Goal: Check status

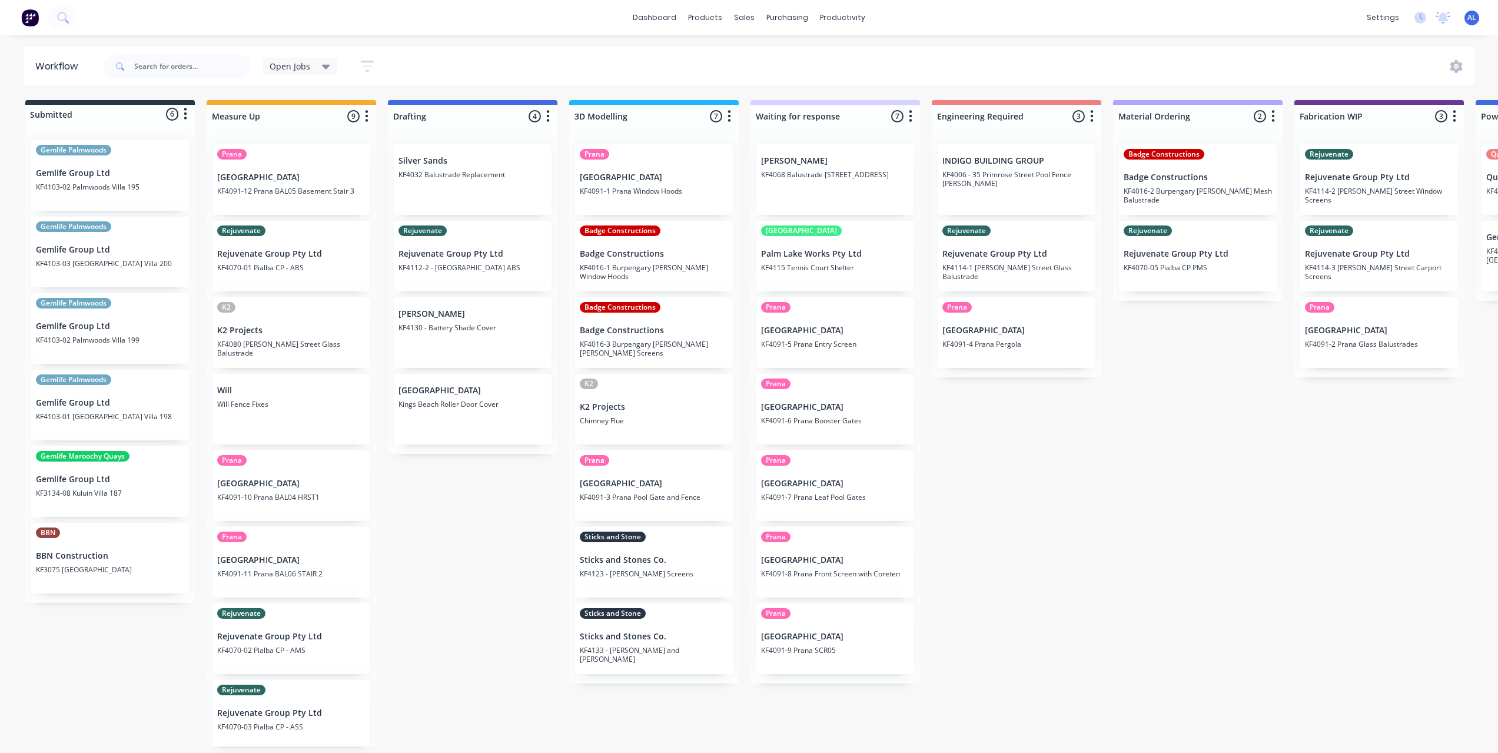
scroll to position [2, 370]
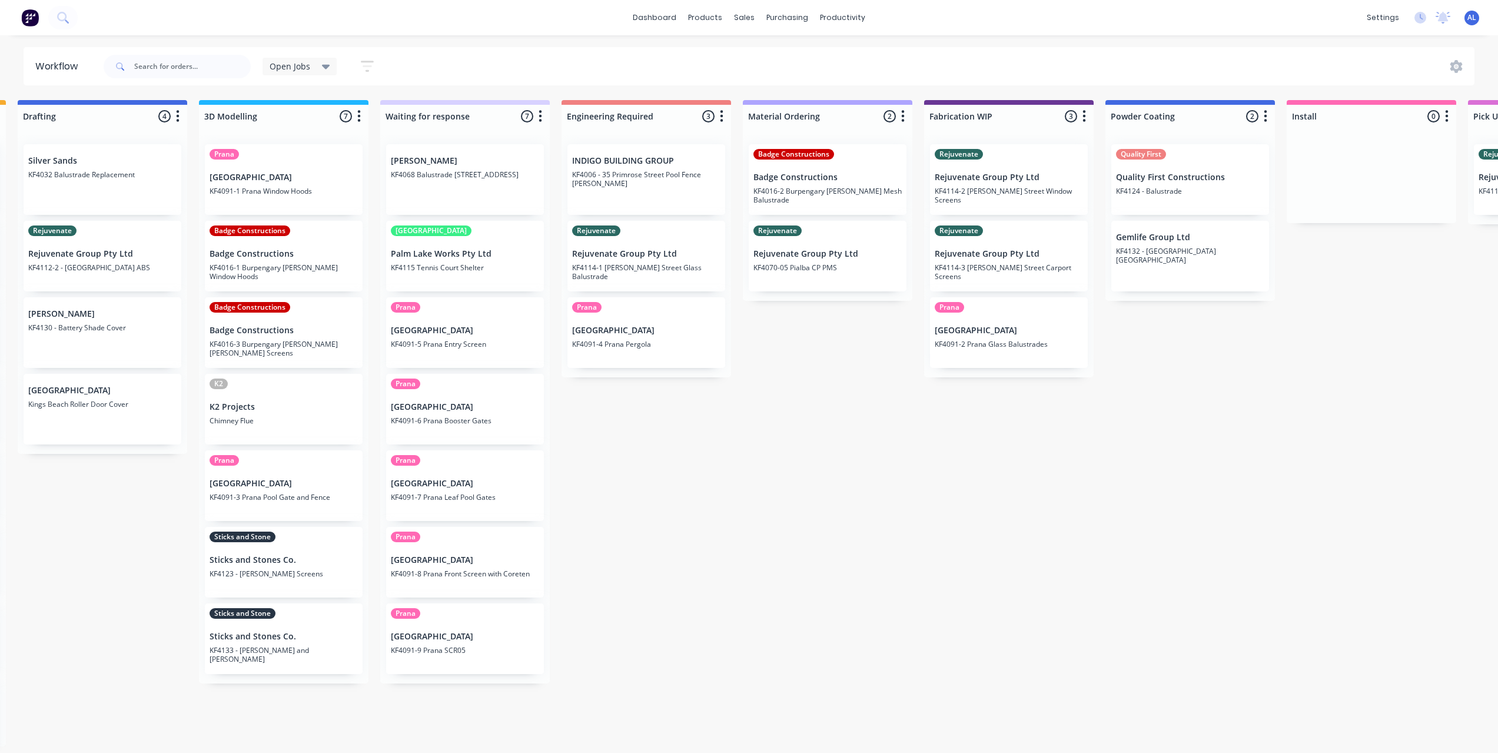
click at [866, 463] on div "Submitted 6 Status colour #273444 hex #273444 Save Cancel Summaries Total order…" at bounding box center [1029, 423] width 2816 height 646
click at [566, 420] on div "Submitted 6 Status colour #273444 hex #273444 Save Cancel Summaries Total order…" at bounding box center [1029, 423] width 2816 height 646
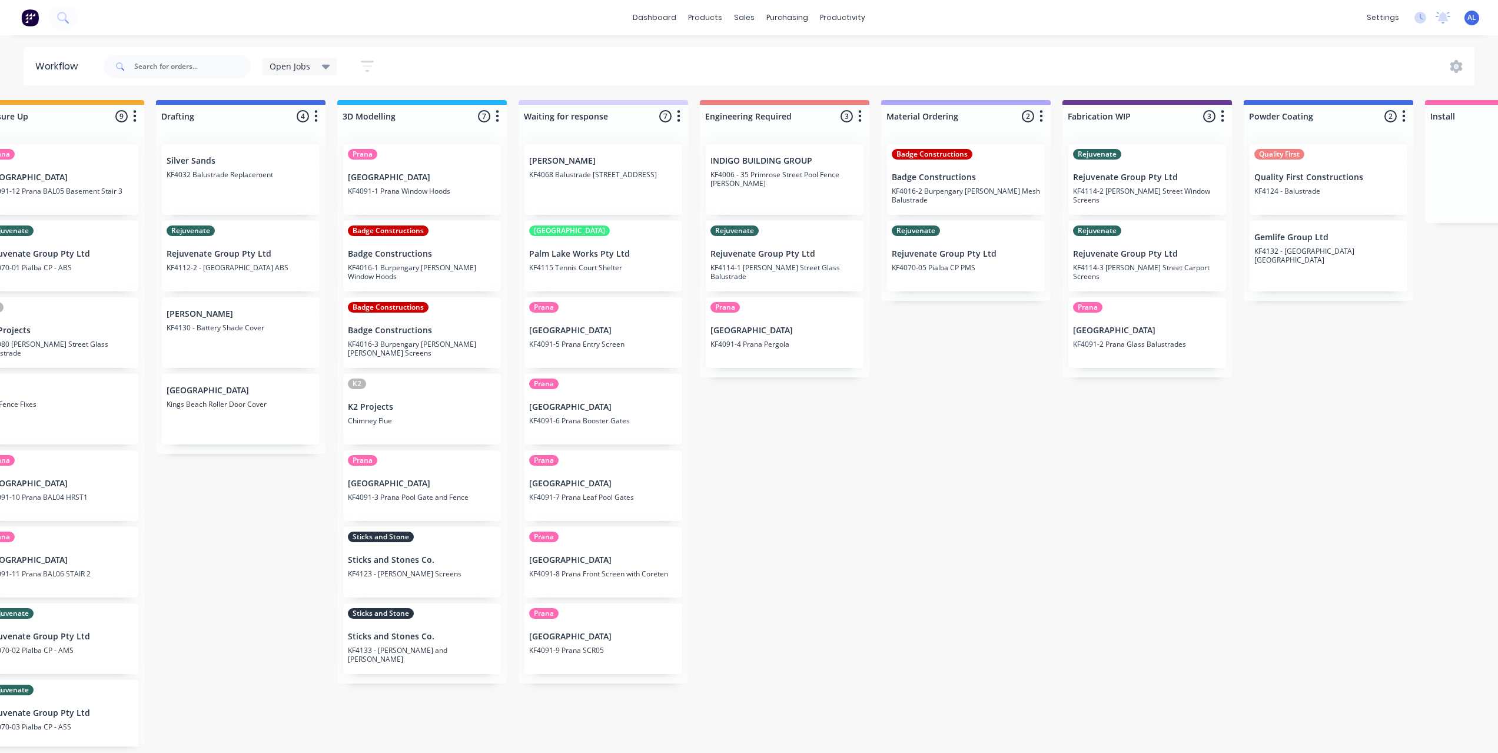
scroll to position [2, 228]
click at [554, 746] on div "Submitted 6 Status colour #273444 hex #273444 Save Cancel Summaries Total order…" at bounding box center [1171, 423] width 2816 height 646
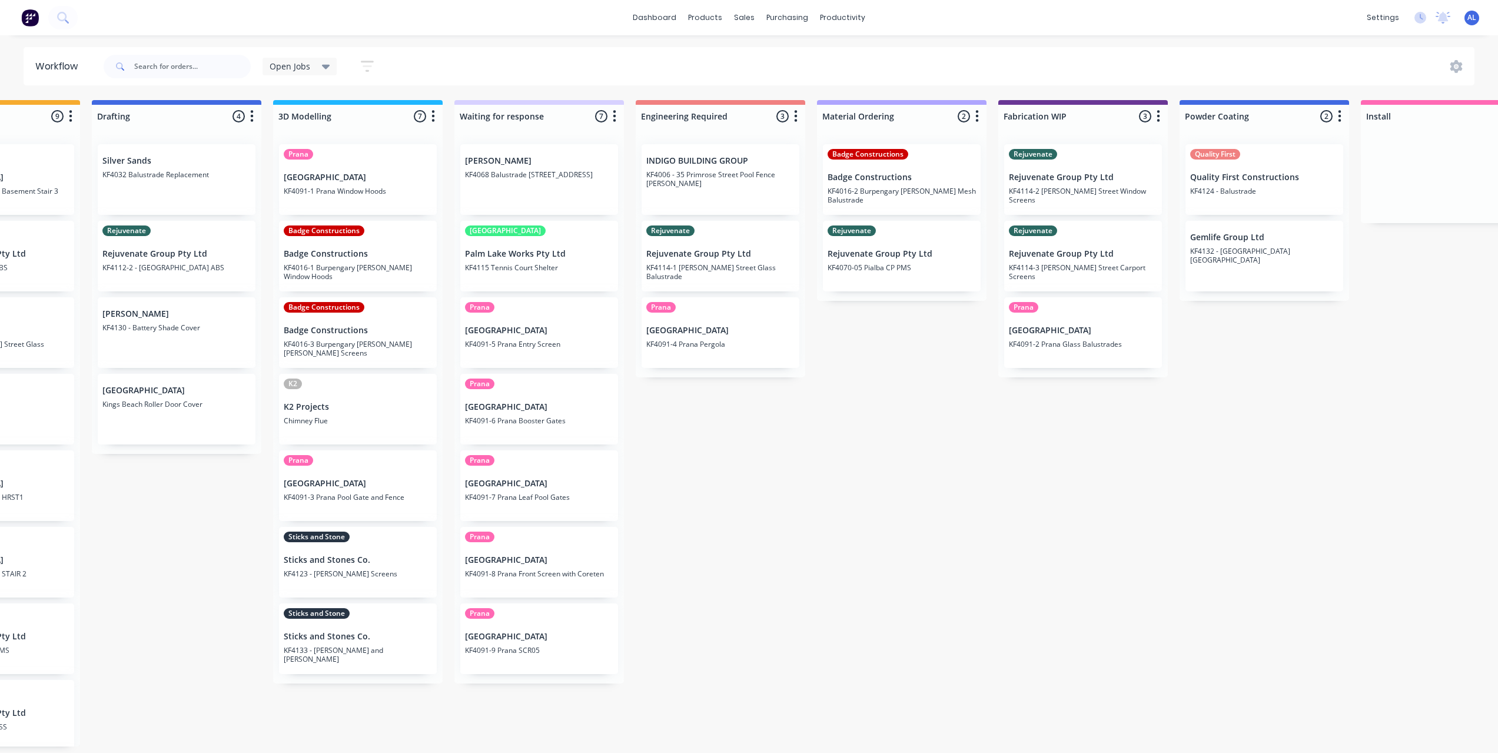
scroll to position [2, 0]
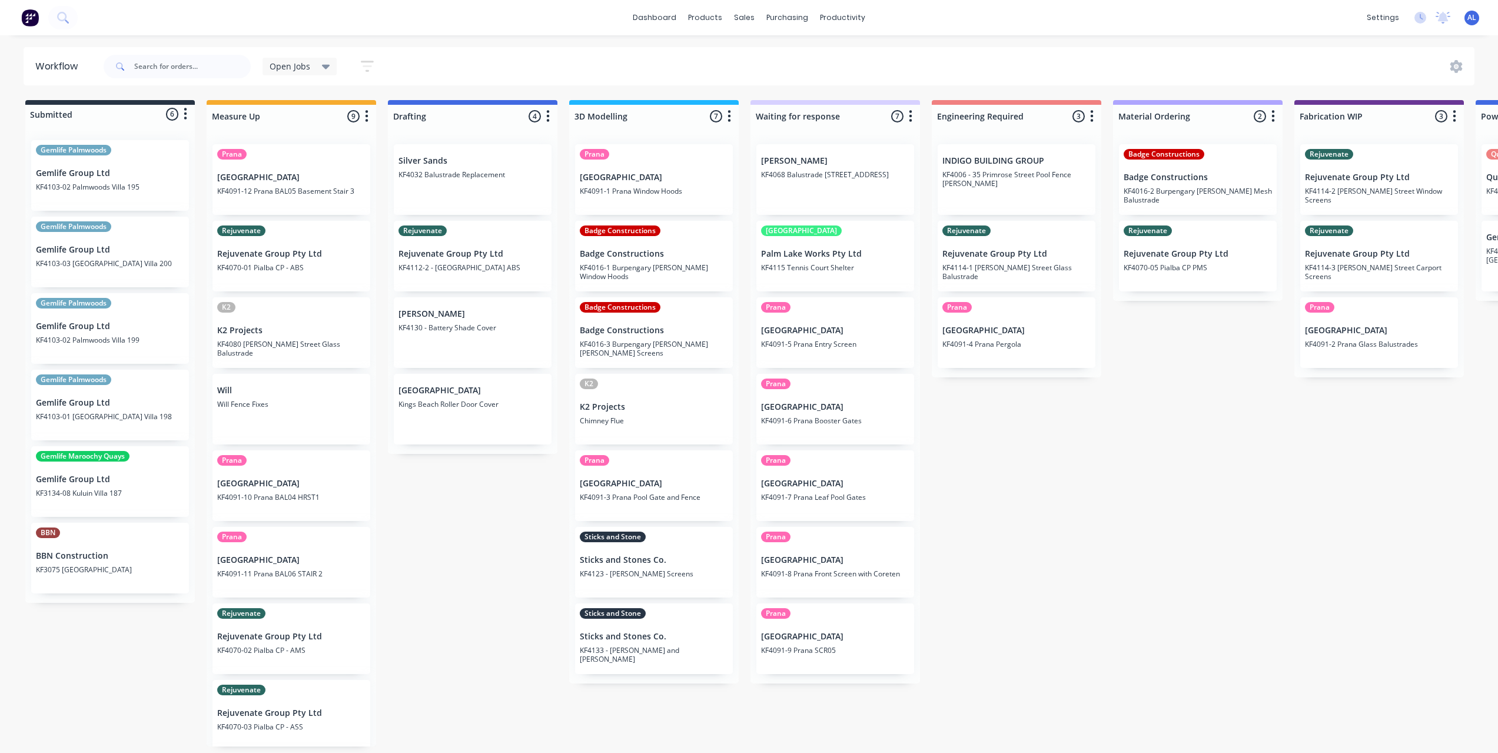
click at [408, 483] on div "Submitted 6 Status colour #273444 hex #273444 Save Cancel Summaries Total order…" at bounding box center [1399, 423] width 2816 height 646
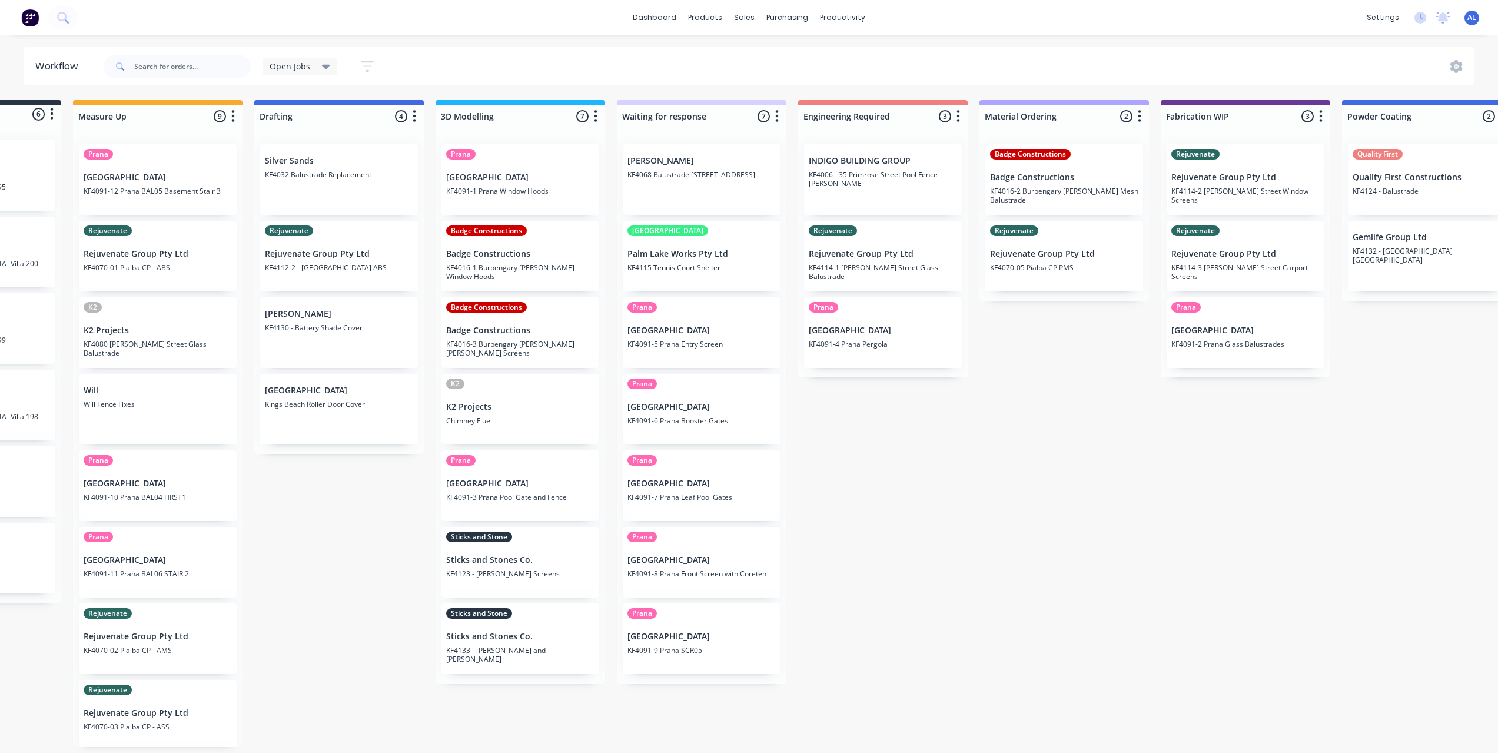
scroll to position [2, 207]
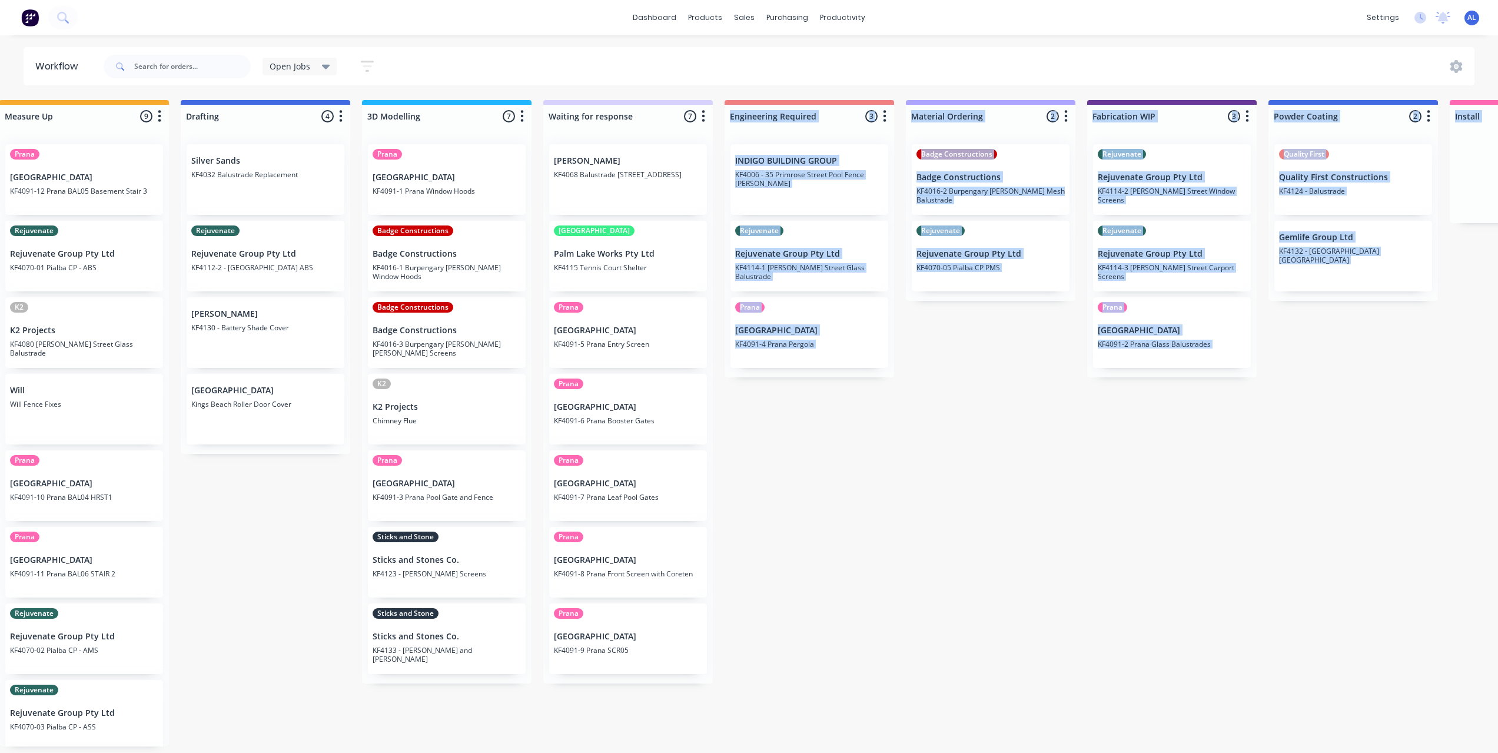
drag, startPoint x: 920, startPoint y: 751, endPoint x: 922, endPoint y: 757, distance: 6.1
click at [928, 682] on html "dashboard products sales purchasing productivity dashboard products Product Cat…" at bounding box center [542, 341] width 1498 height 682
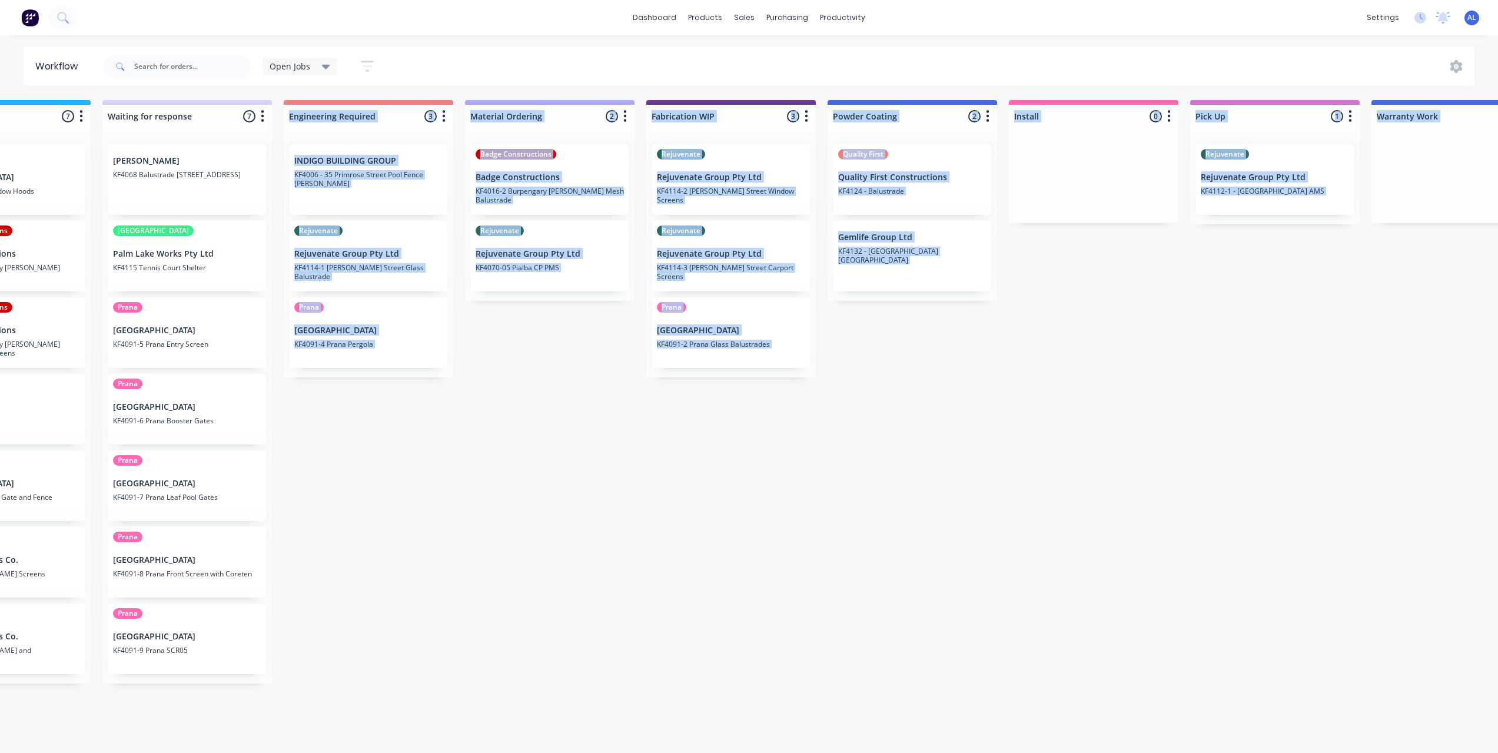
scroll to position [2, 664]
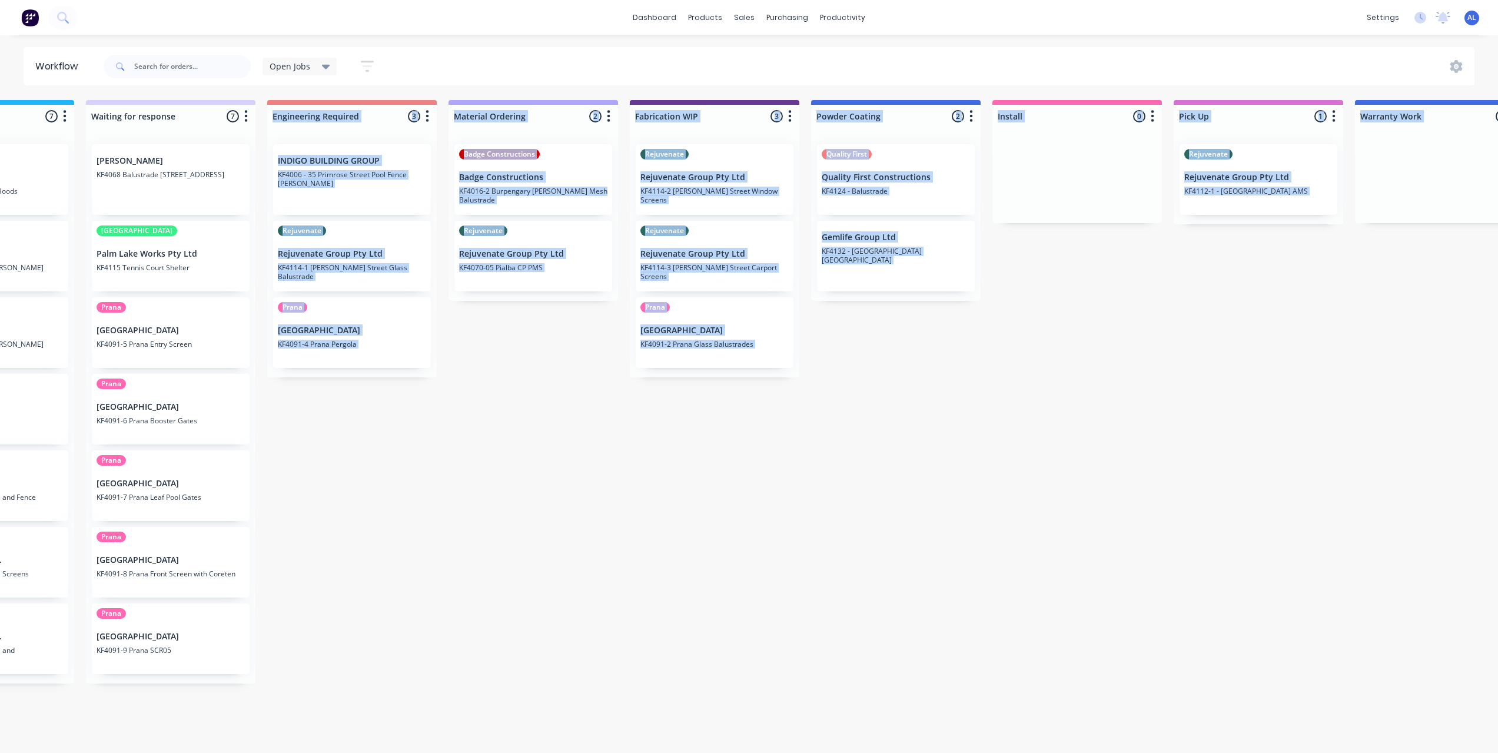
click at [1078, 656] on div "Submitted 6 Status colour #273444 hex #273444 Save Cancel Summaries Total order…" at bounding box center [735, 423] width 2816 height 646
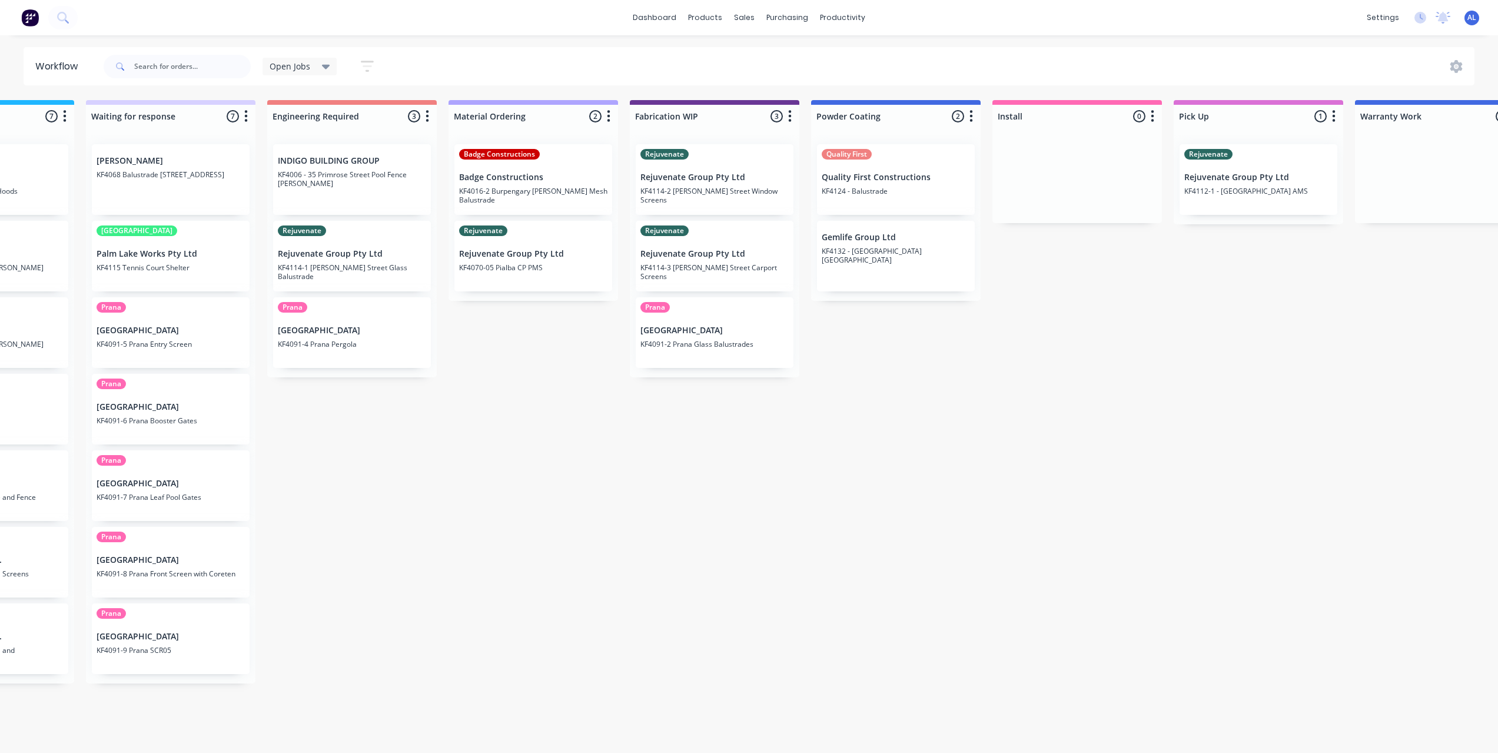
click at [943, 637] on div "Submitted 6 Status colour #273444 hex #273444 Save Cancel Summaries Total order…" at bounding box center [735, 423] width 2816 height 646
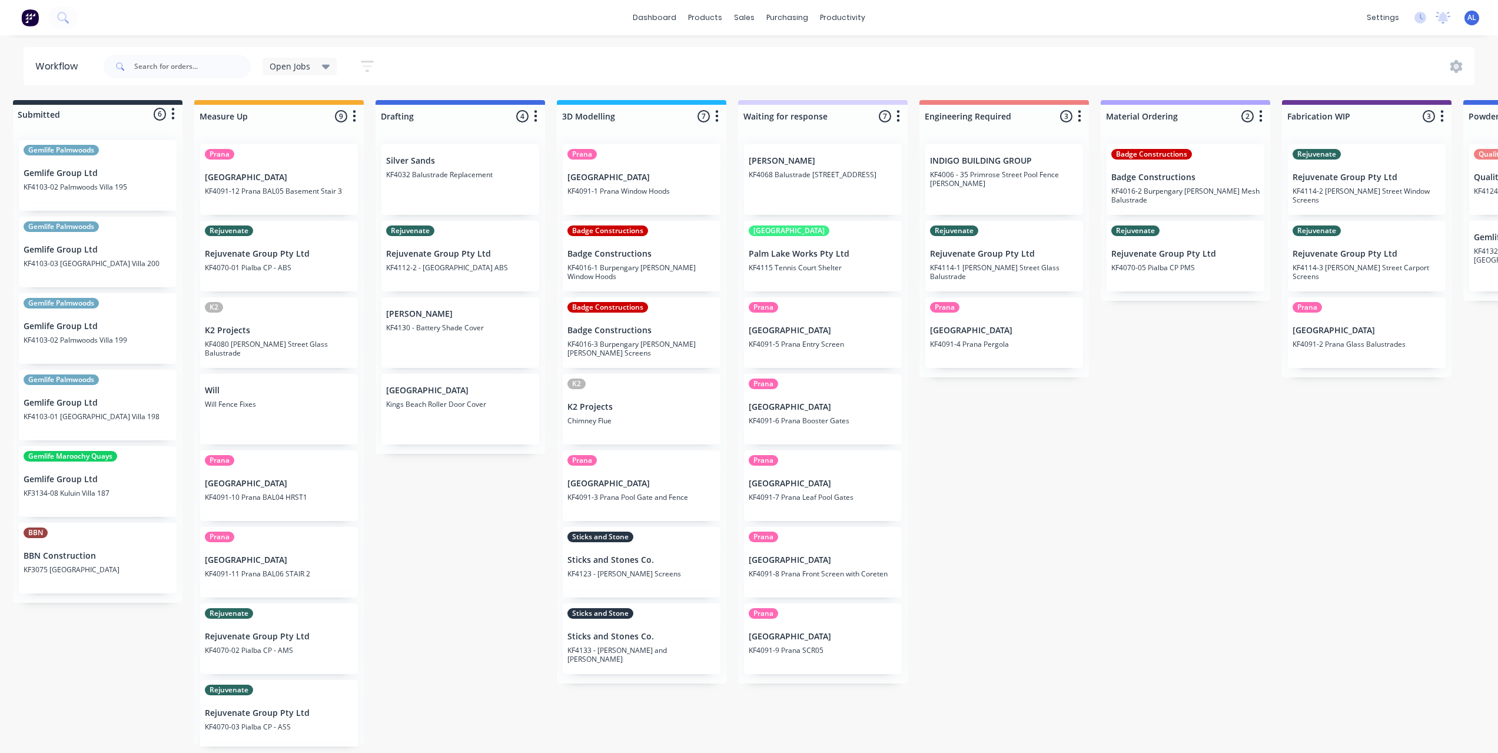
scroll to position [2, 0]
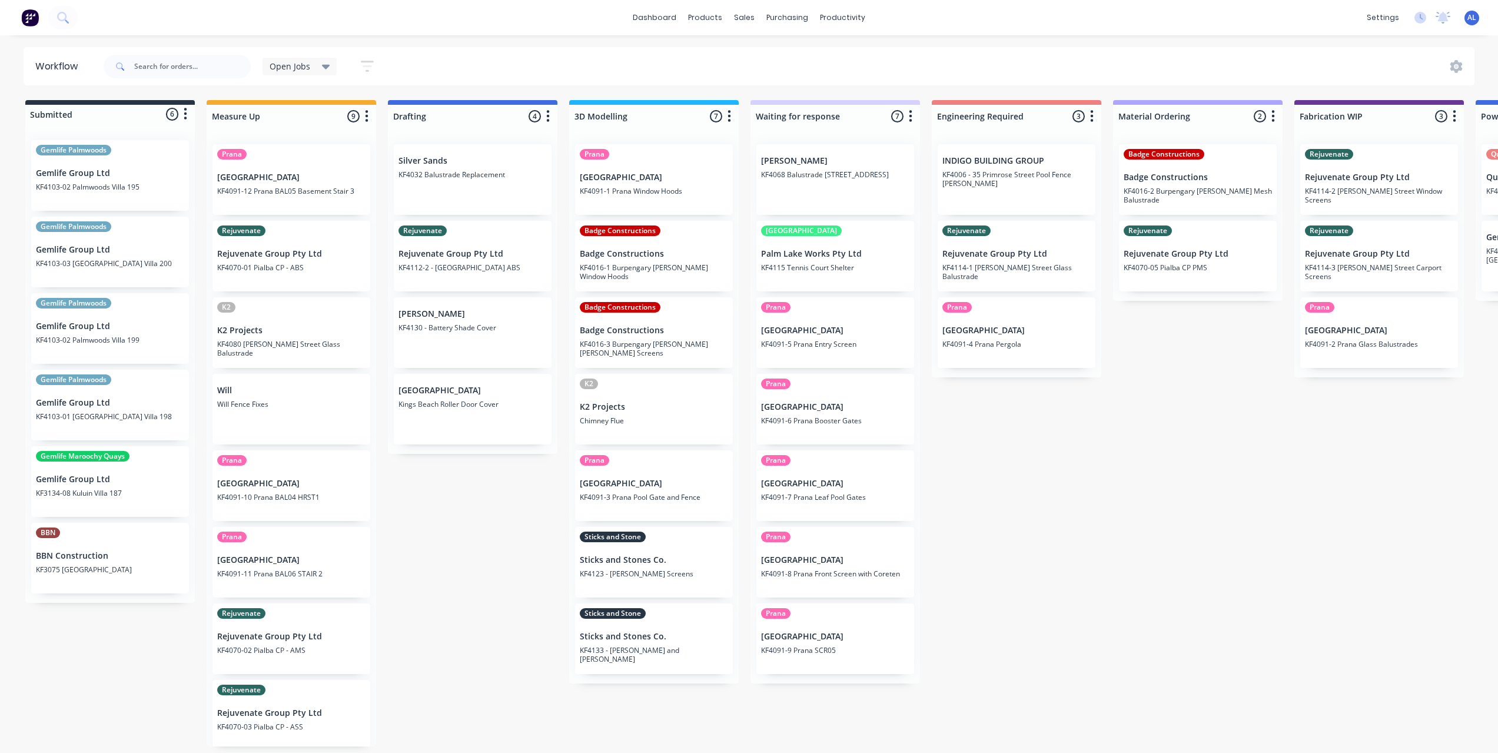
click at [1094, 529] on div "Submitted 6 Status colour #273444 hex #273444 Save Cancel Summaries Total order…" at bounding box center [1399, 423] width 2816 height 646
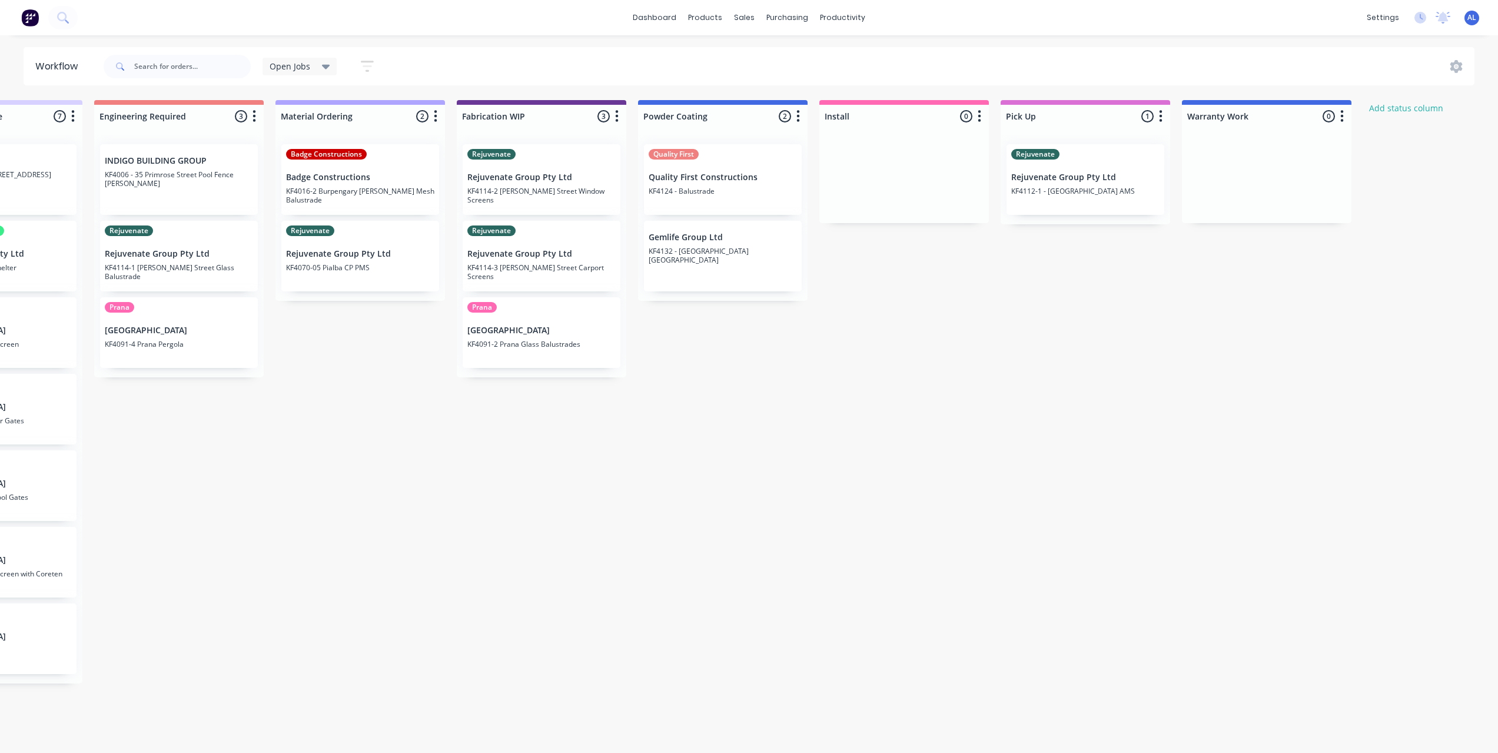
scroll to position [2, 753]
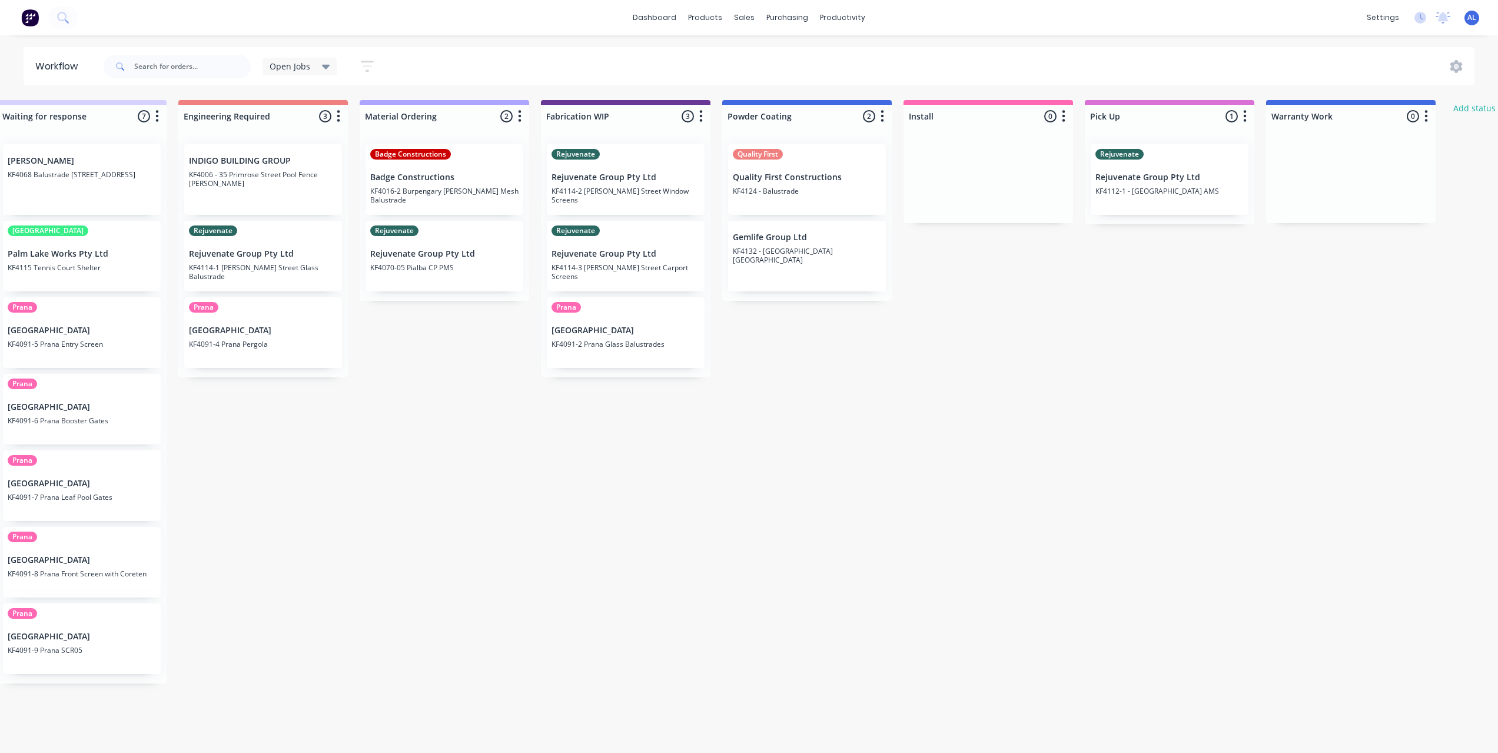
click at [823, 350] on div "Submitted 6 Status colour #273444 hex #273444 Save Cancel Summaries Total order…" at bounding box center [646, 423] width 2816 height 646
click at [968, 270] on div "Submitted 6 Status colour #273444 hex #273444 Save Cancel Summaries Total order…" at bounding box center [646, 423] width 2816 height 646
click at [912, 339] on div "Submitted 6 Status colour #273444 hex #273444 Save Cancel Summaries Total order…" at bounding box center [646, 423] width 2816 height 646
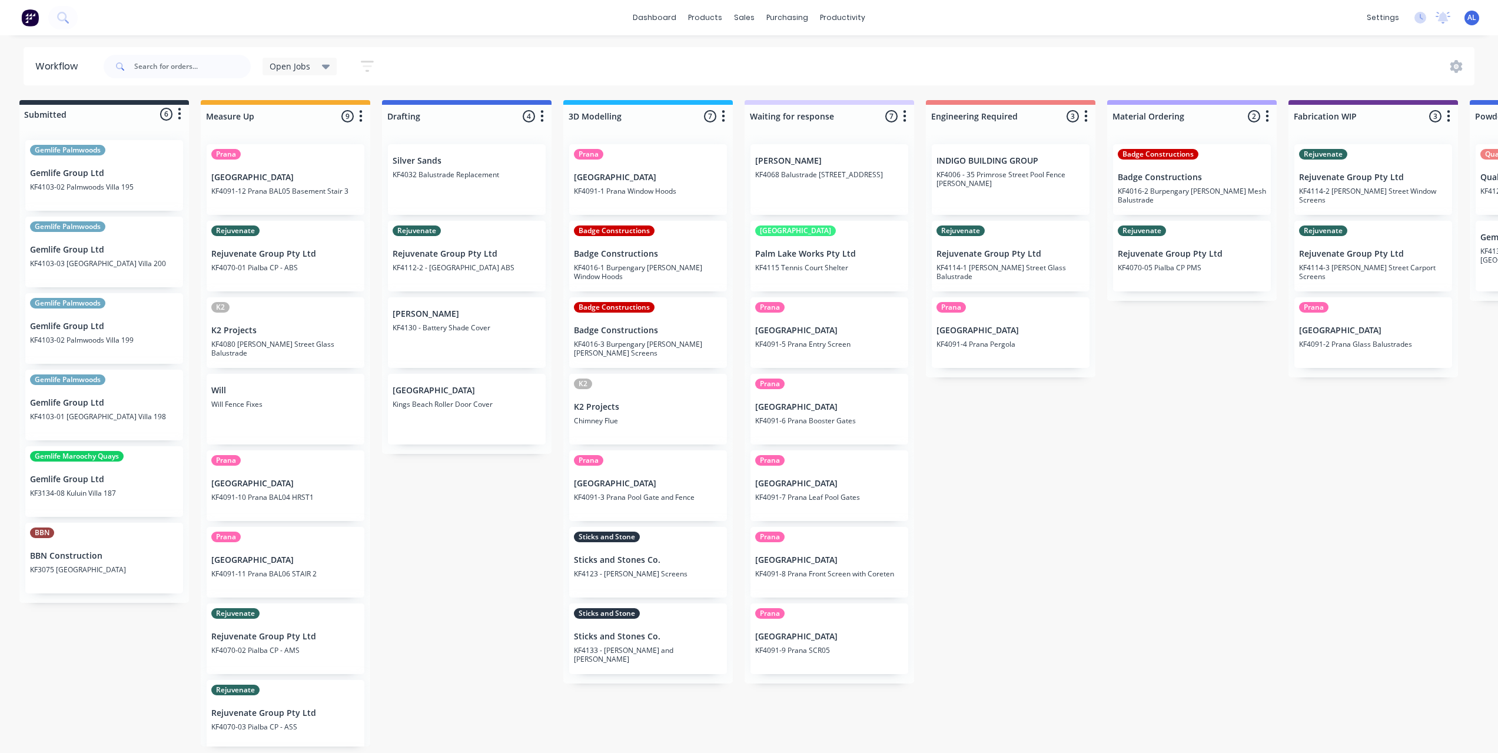
scroll to position [2, 0]
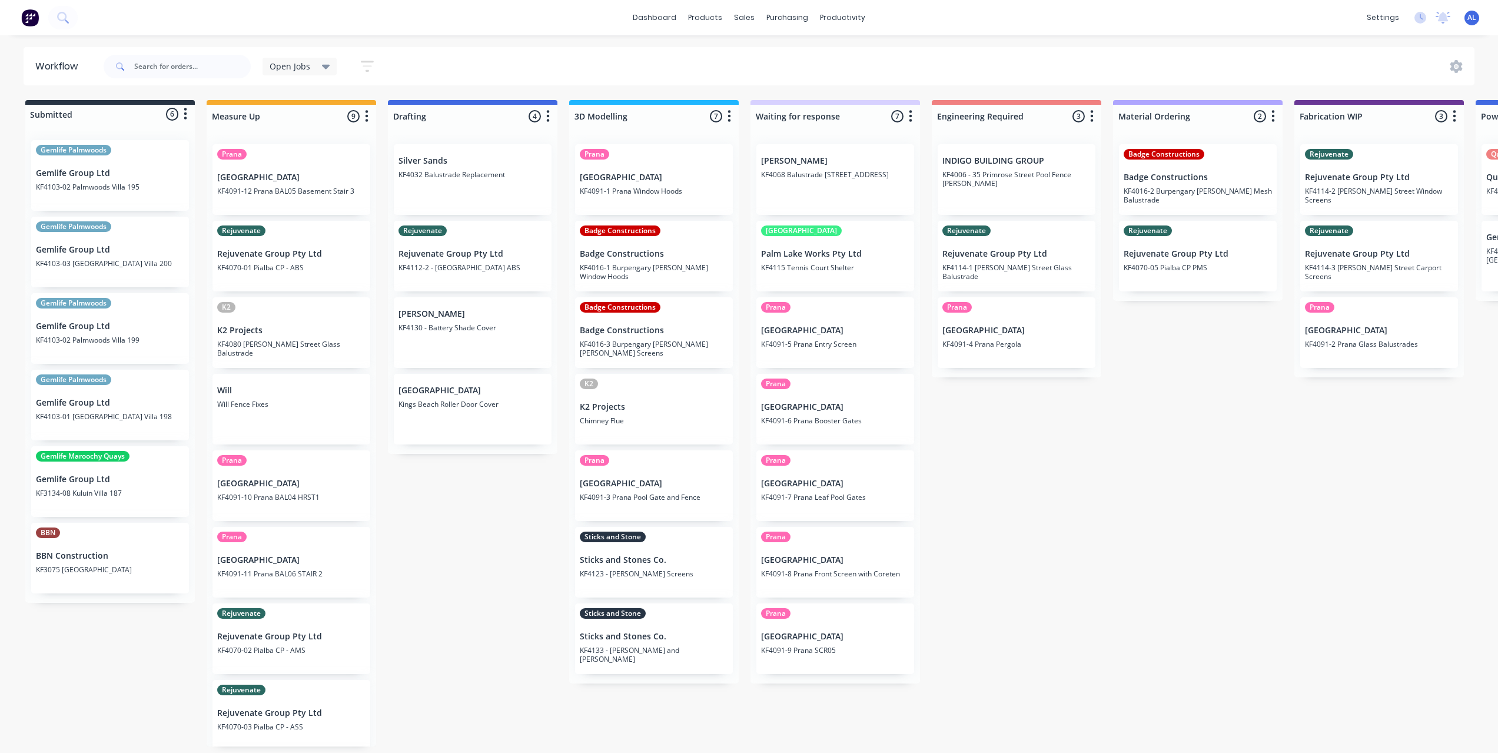
click at [449, 617] on div "Submitted 6 Status colour #273444 hex #273444 Save Cancel Summaries Total order…" at bounding box center [1399, 423] width 2816 height 646
click at [484, 574] on div "Submitted 6 Status colour #273444 hex #273444 Save Cancel Summaries Total order…" at bounding box center [1399, 423] width 2816 height 646
click at [1228, 543] on div "Submitted 6 Status colour #273444 hex #273444 Save Cancel Summaries Total order…" at bounding box center [1399, 423] width 2816 height 646
click at [986, 680] on div "Submitted 6 Status colour #273444 hex #273444 Save Cancel Summaries Total order…" at bounding box center [1399, 423] width 2816 height 646
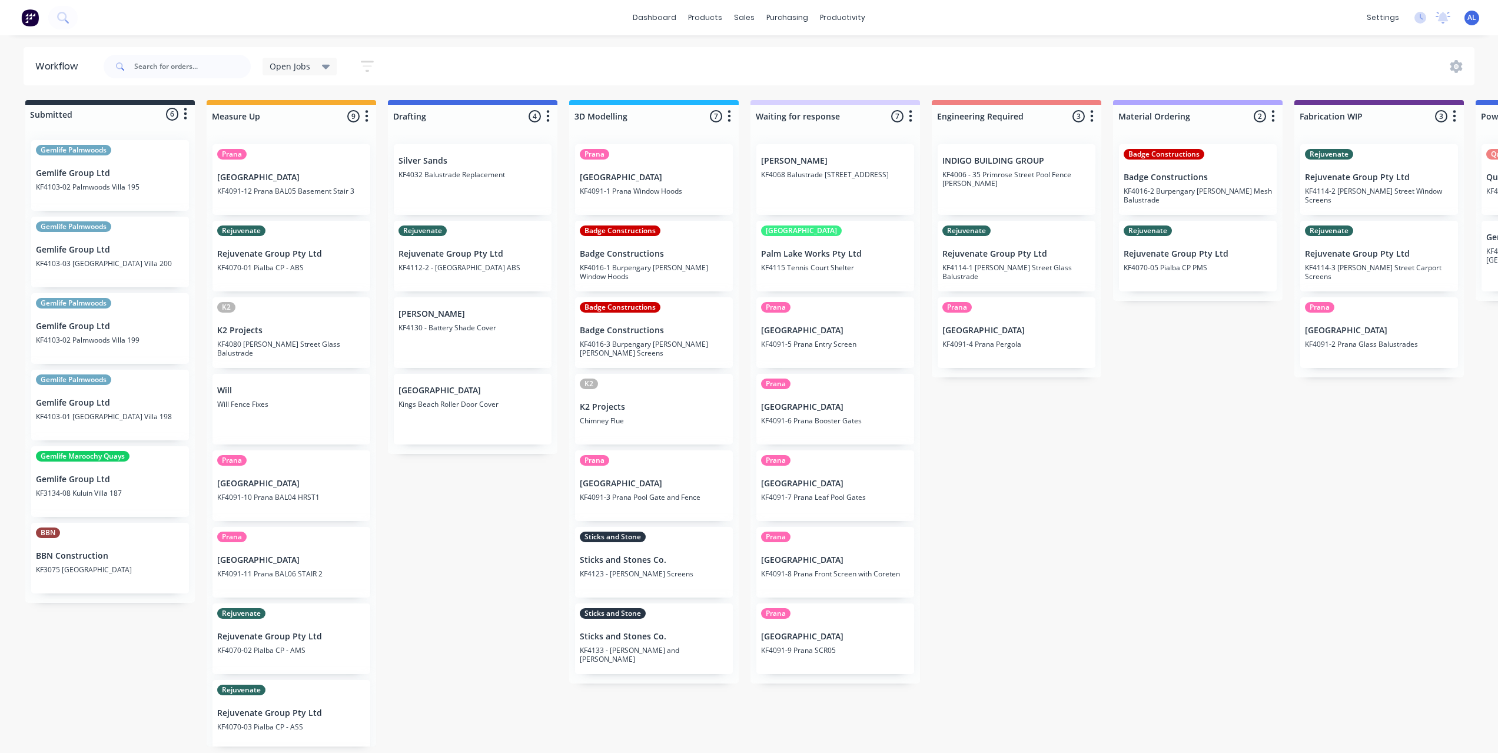
click at [316, 59] on div "Open Jobs" at bounding box center [299, 67] width 75 height 18
click at [308, 152] on button "None" at bounding box center [333, 154] width 125 height 14
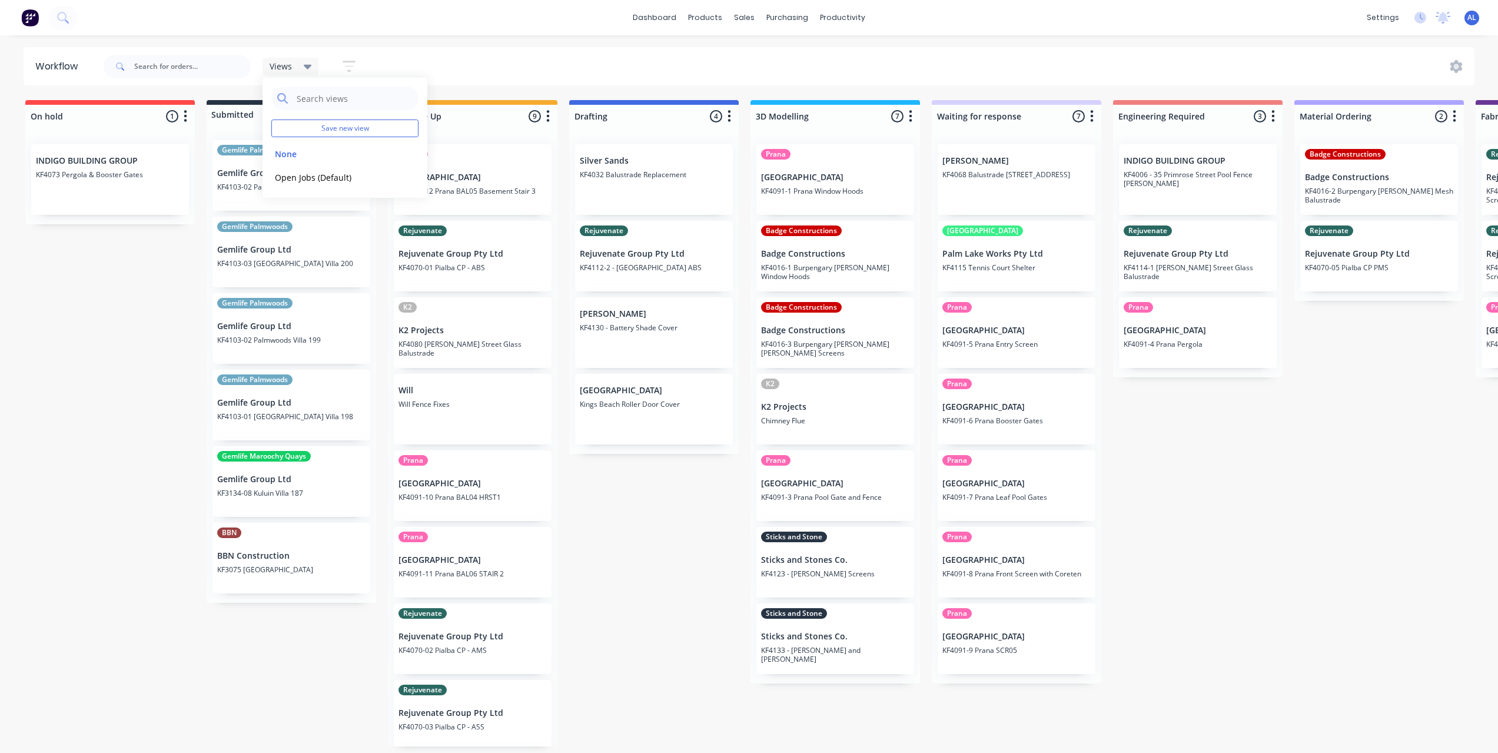
click at [653, 530] on div "On hold 1 Status colour #FF4949 hex #FF4949 Save Cancel Notifications Email SMS…" at bounding box center [1399, 423] width 2816 height 646
click at [642, 563] on div "On hold 1 Status colour #FF4949 hex #FF4949 Save Cancel Notifications Email SMS…" at bounding box center [1399, 423] width 2816 height 646
click at [1339, 557] on div "On hold 1 Status colour #FF4949 hex #FF4949 Save Cancel Notifications Email SMS…" at bounding box center [1399, 423] width 2816 height 646
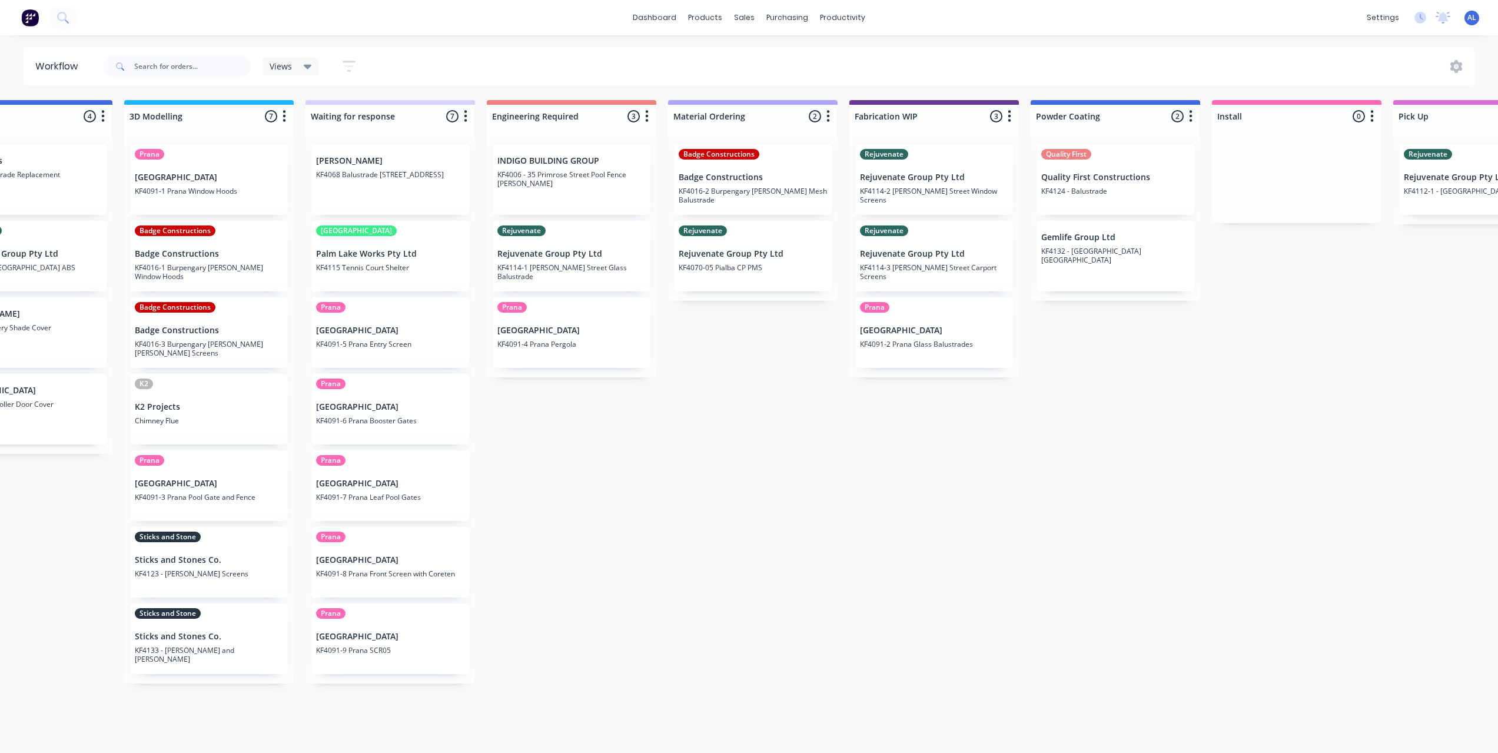
scroll to position [0, 593]
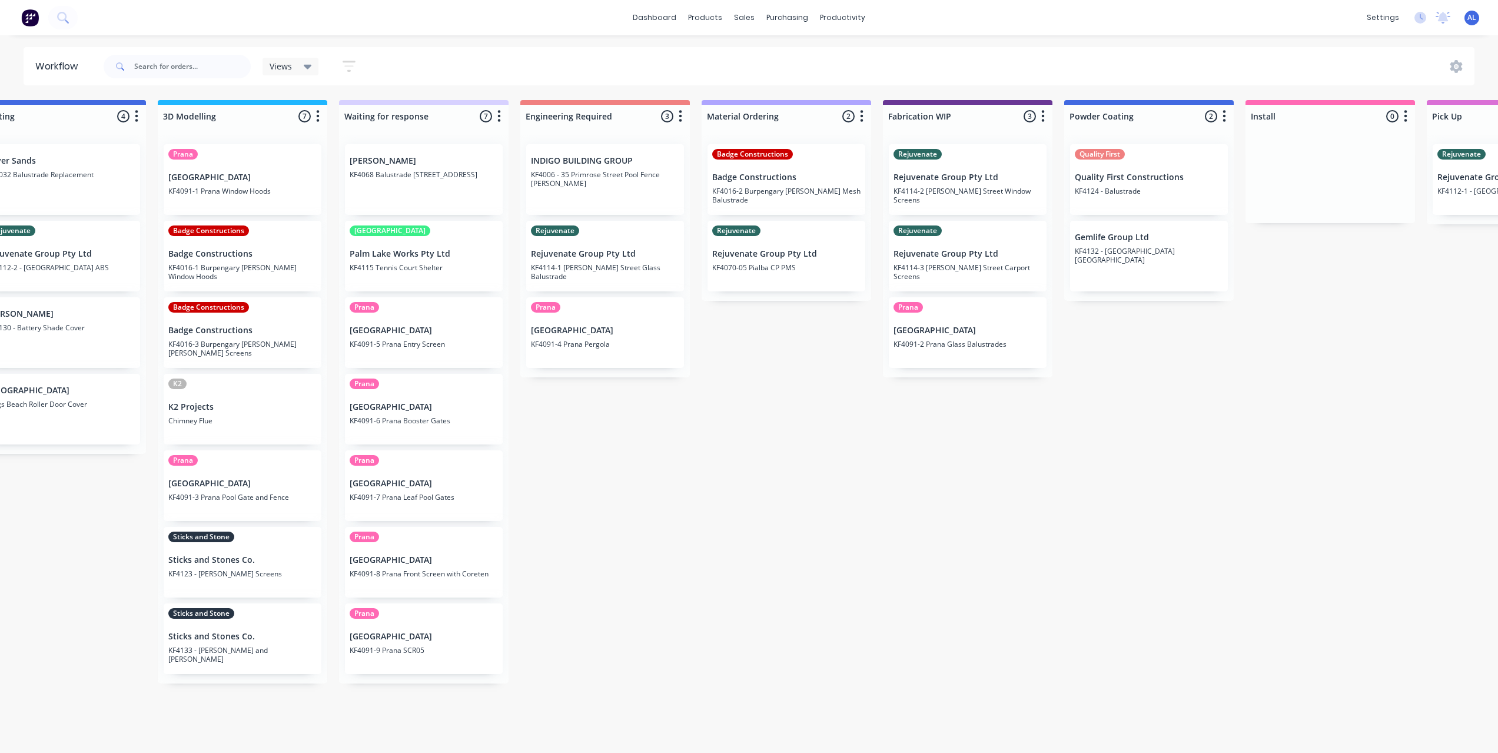
click at [883, 558] on div "On hold 1 Status colour #FF4949 hex #FF4949 Save Cancel Notifications Email SMS…" at bounding box center [807, 423] width 2816 height 646
click at [754, 55] on div at bounding box center [752, 56] width 18 height 11
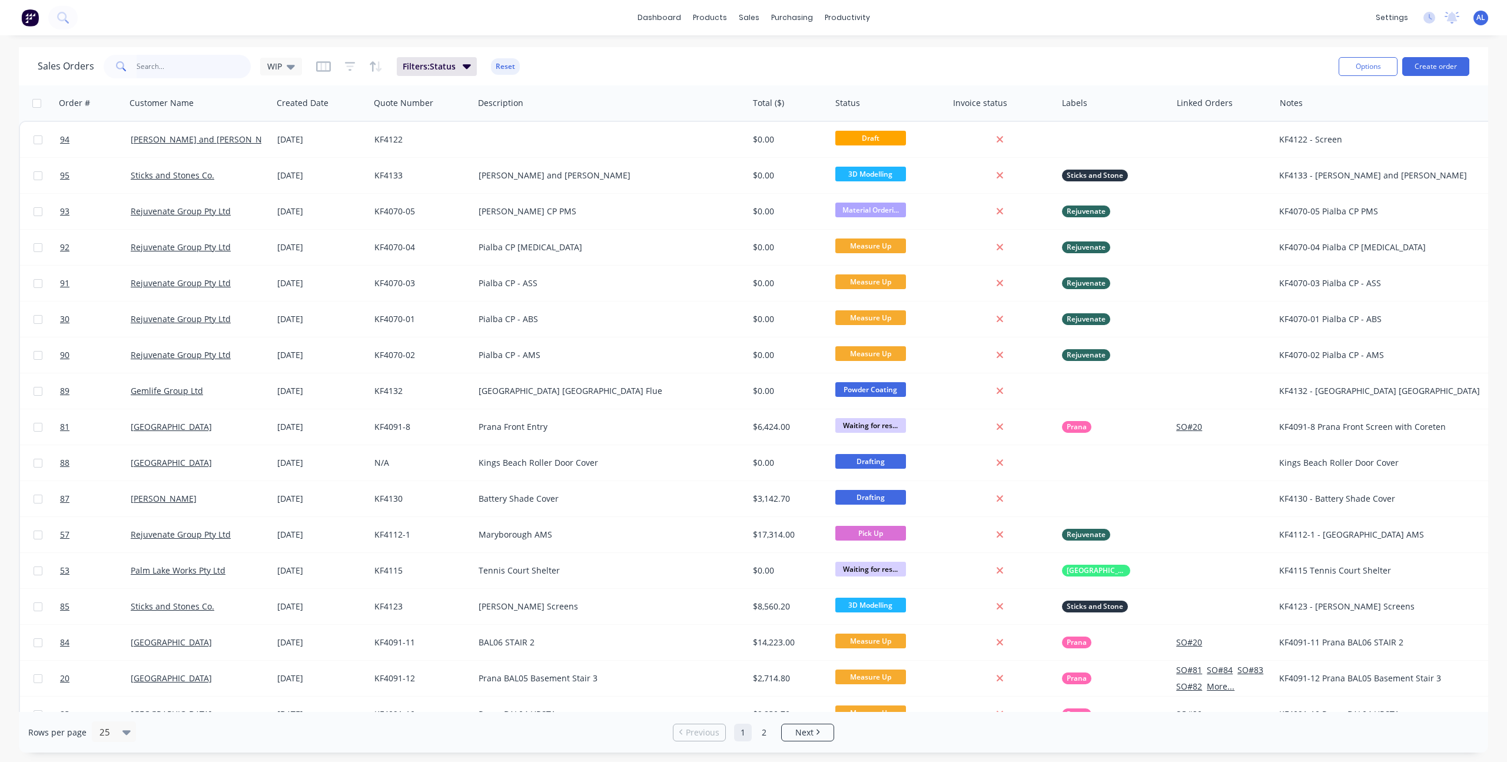
click at [235, 68] on input "text" at bounding box center [194, 67] width 115 height 24
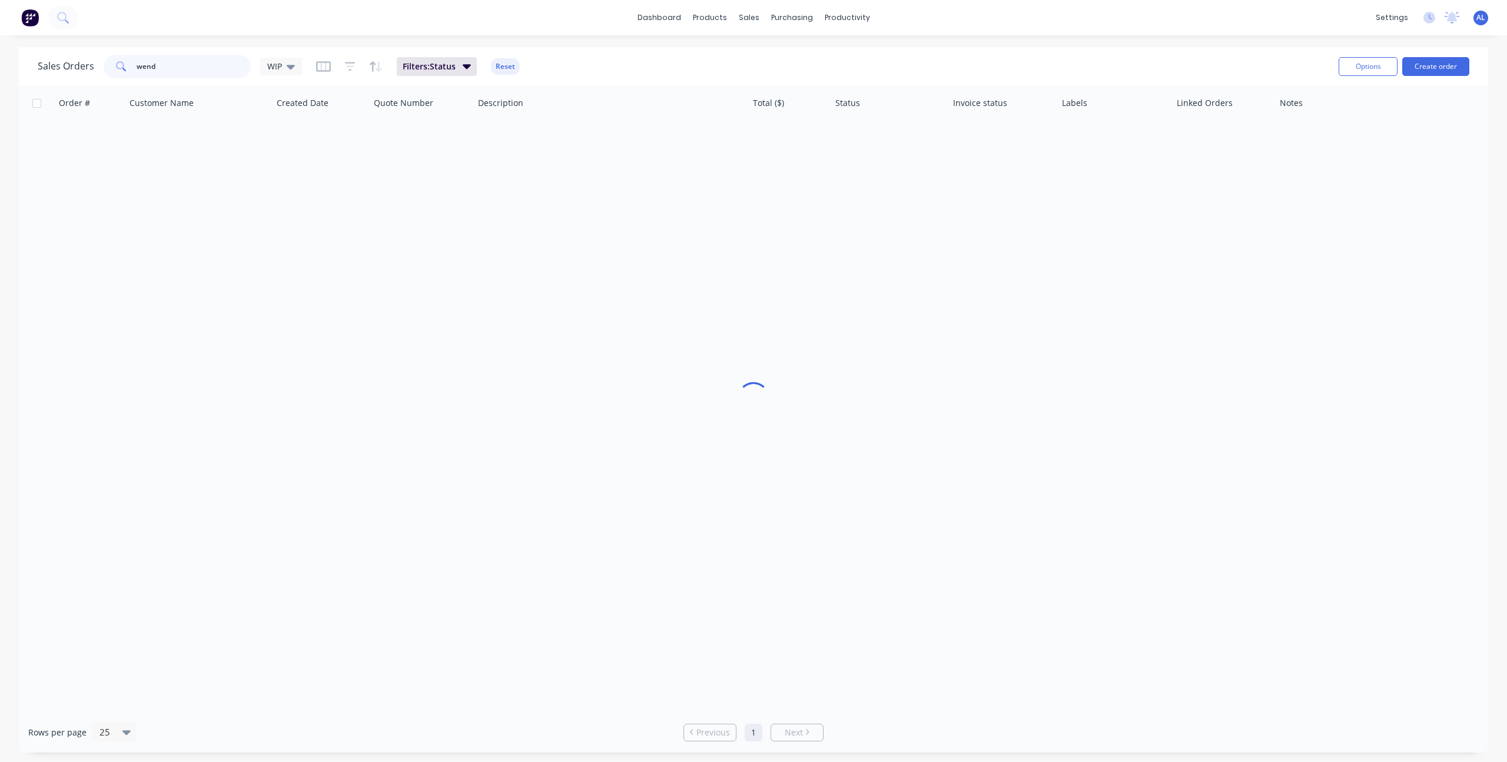
type input "wend"
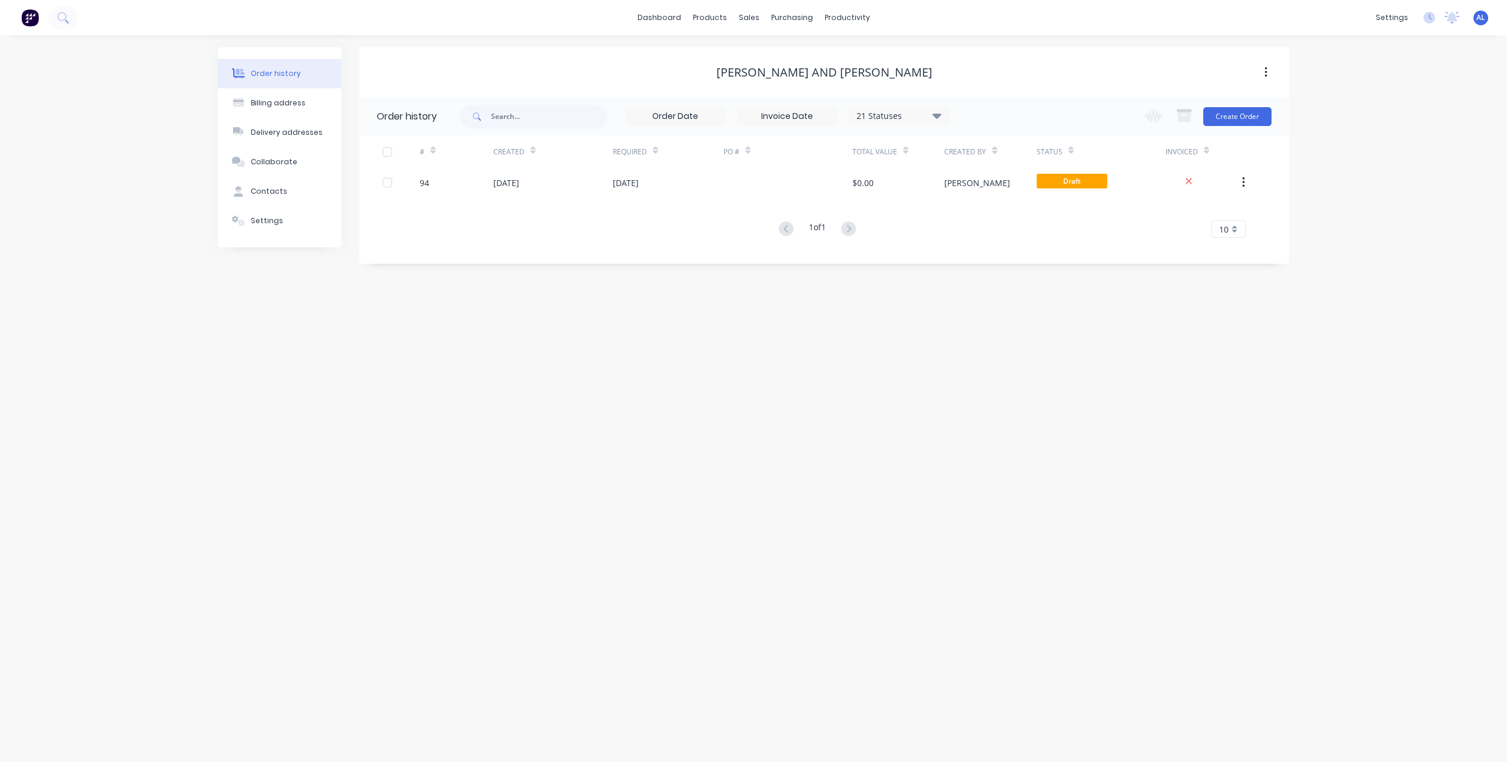
click at [858, 348] on div "Order history Billing address Delivery addresses Collaborate Contacts Settings …" at bounding box center [753, 398] width 1507 height 726
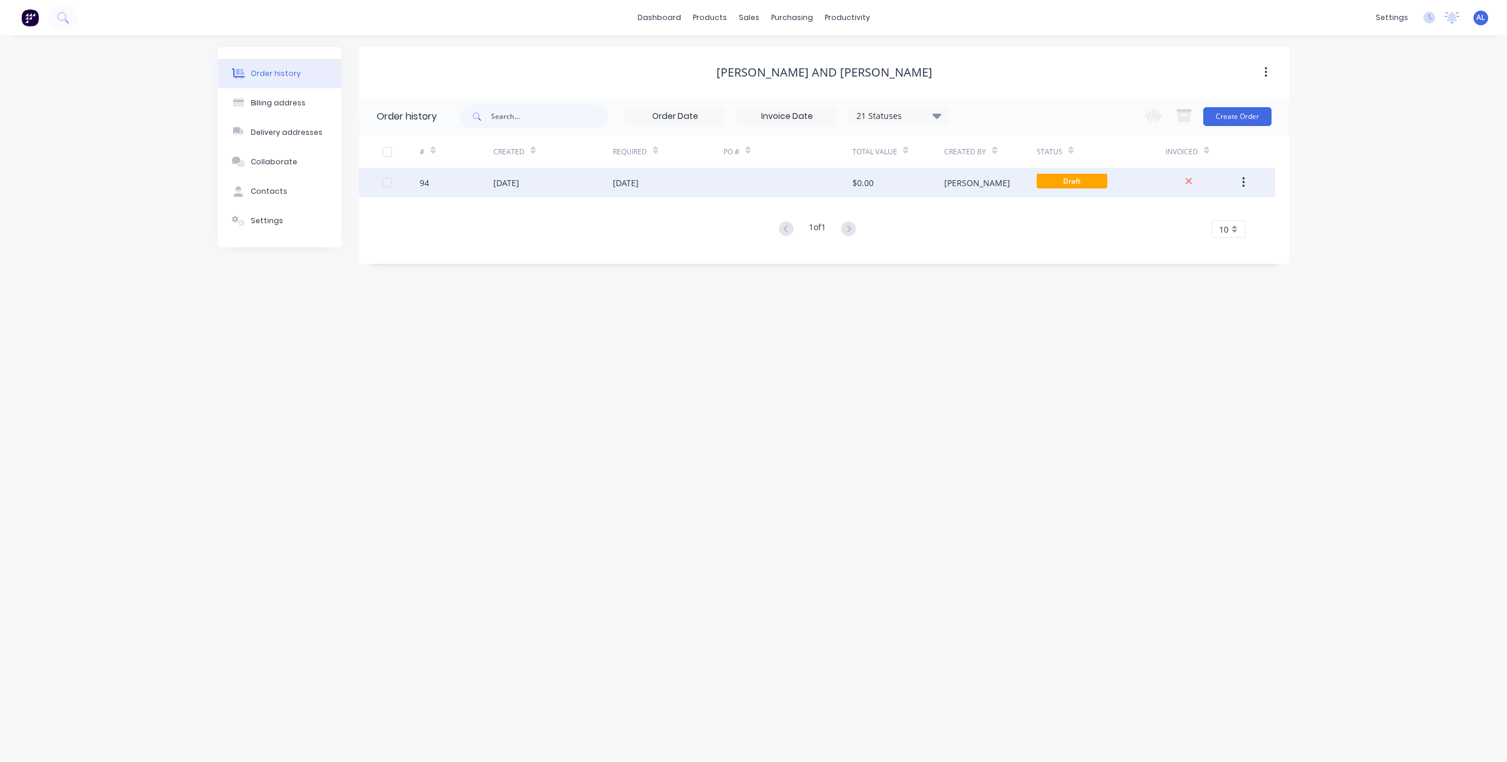
click at [888, 182] on div "$0.00" at bounding box center [898, 182] width 92 height 29
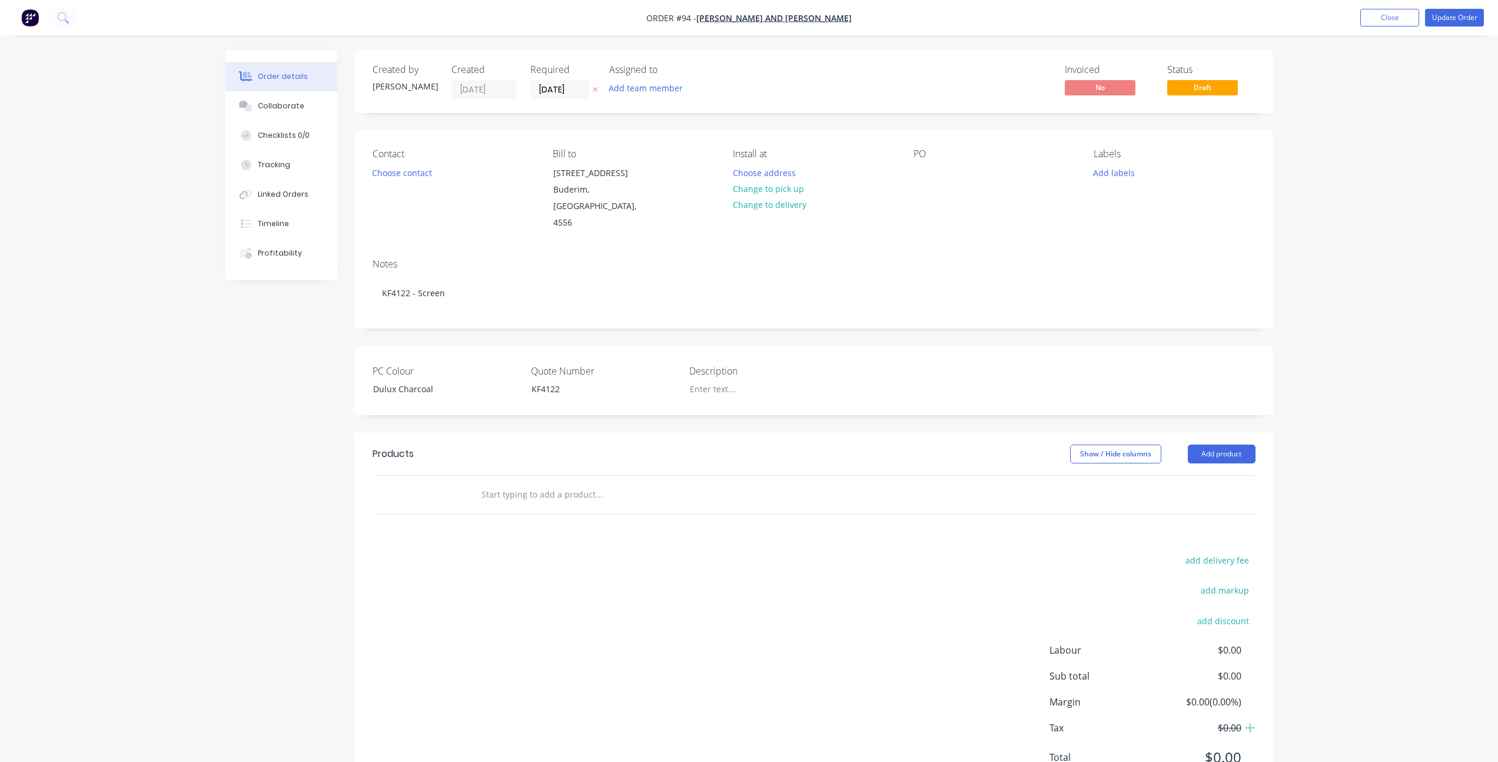
click at [1368, 325] on div "Order details Collaborate Checklists 0/0 Tracking Linked Orders Timeline Profit…" at bounding box center [749, 407] width 1498 height 815
click at [1386, 23] on button "Close" at bounding box center [1389, 18] width 59 height 18
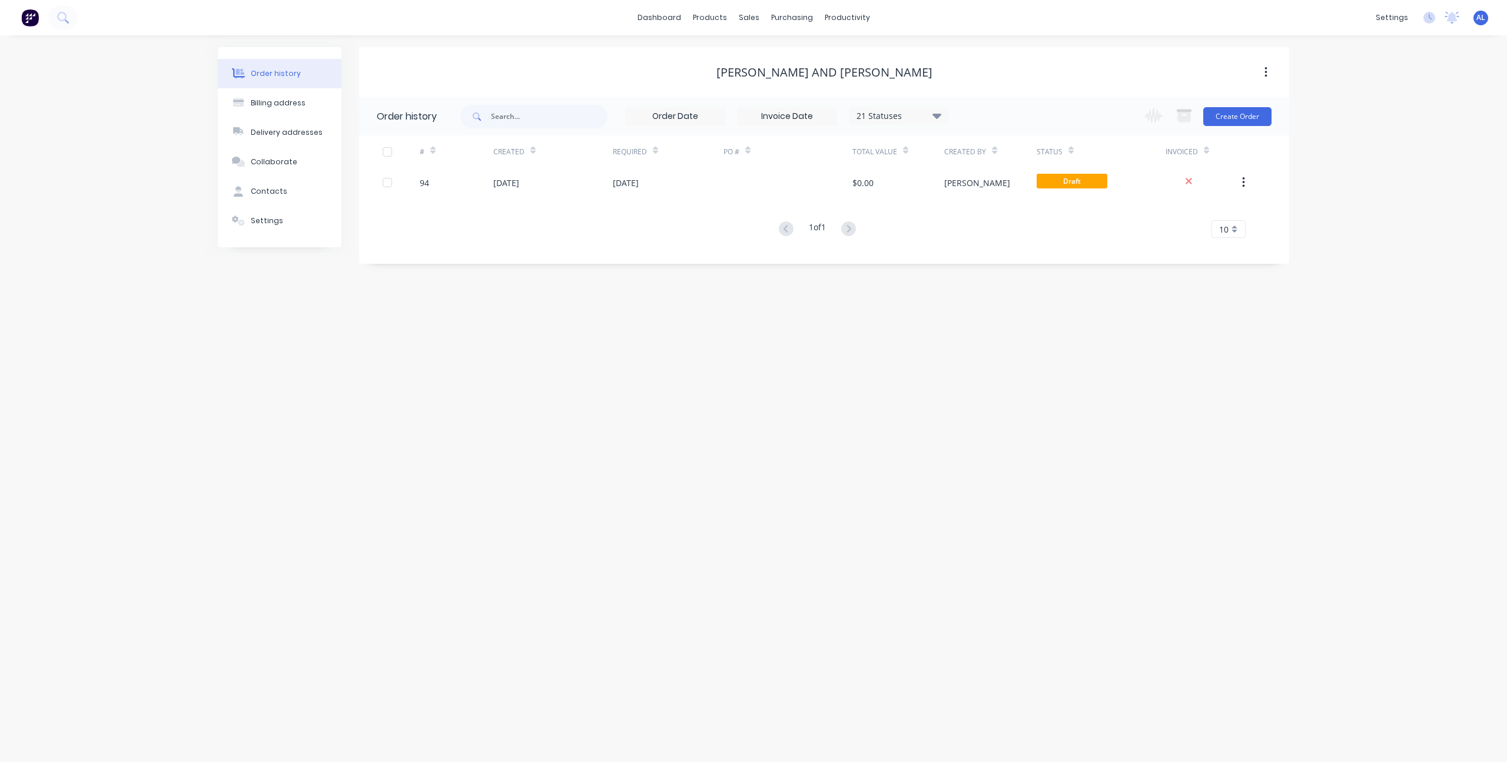
click at [673, 565] on div "Order history Billing address Delivery addresses Collaborate Contacts Settings …" at bounding box center [753, 398] width 1507 height 726
click at [661, 12] on link "dashboard" at bounding box center [659, 18] width 55 height 18
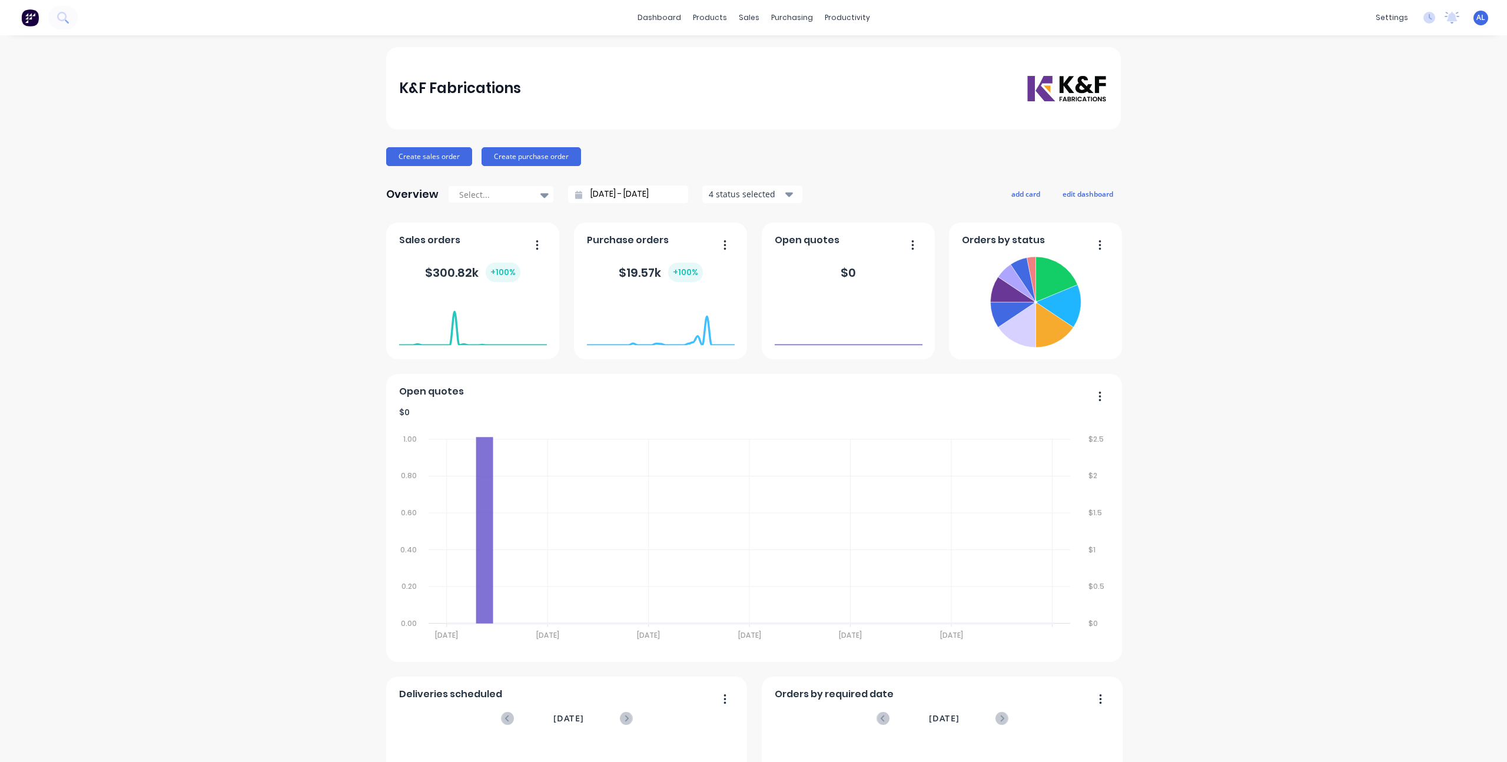
click at [853, 29] on div "dashboard products sales purchasing productivity dashboard products Product Cat…" at bounding box center [753, 17] width 1507 height 35
click at [852, 24] on div "productivity" at bounding box center [847, 18] width 57 height 18
click at [846, 51] on div "Workflow" at bounding box center [863, 56] width 35 height 11
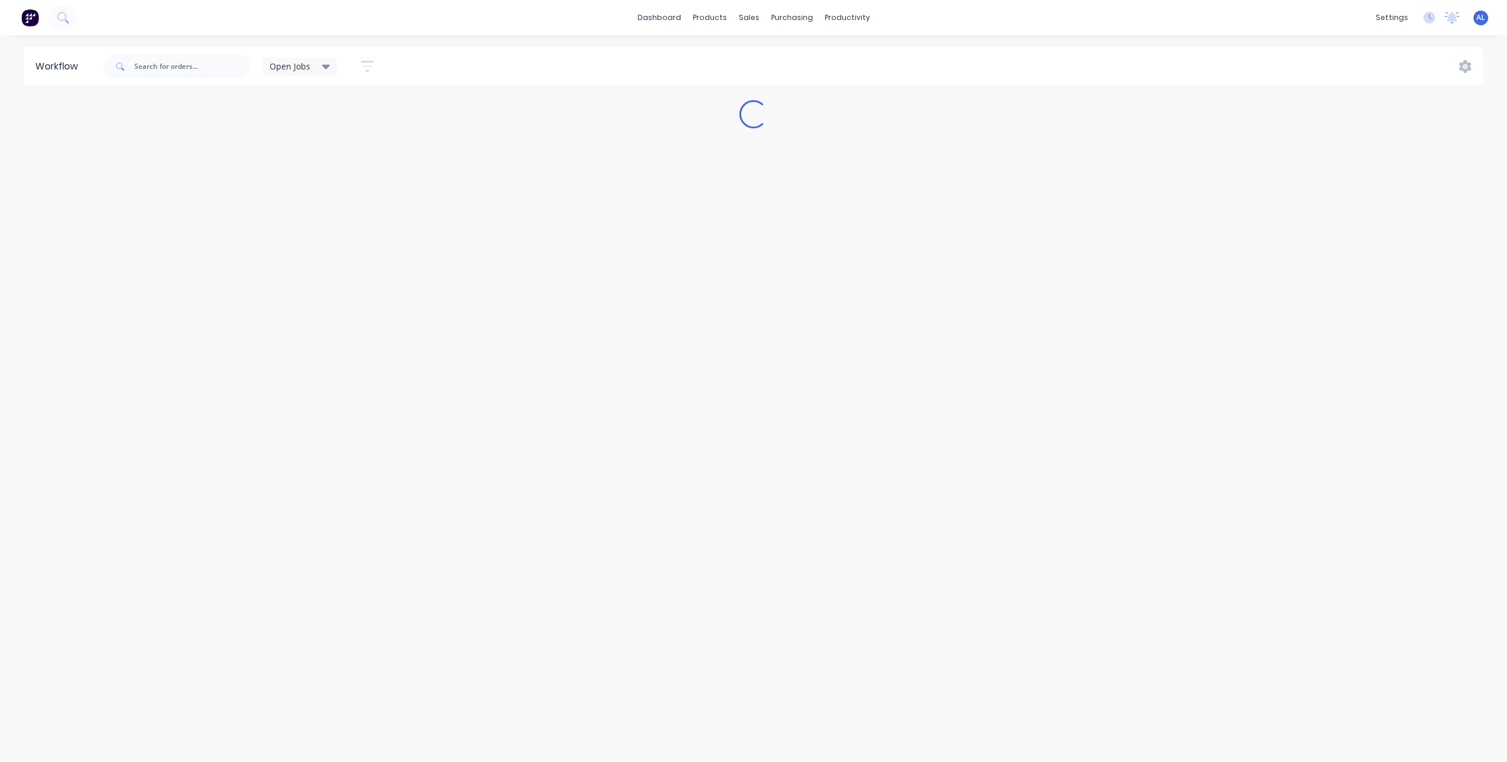
click at [322, 68] on icon at bounding box center [326, 66] width 8 height 13
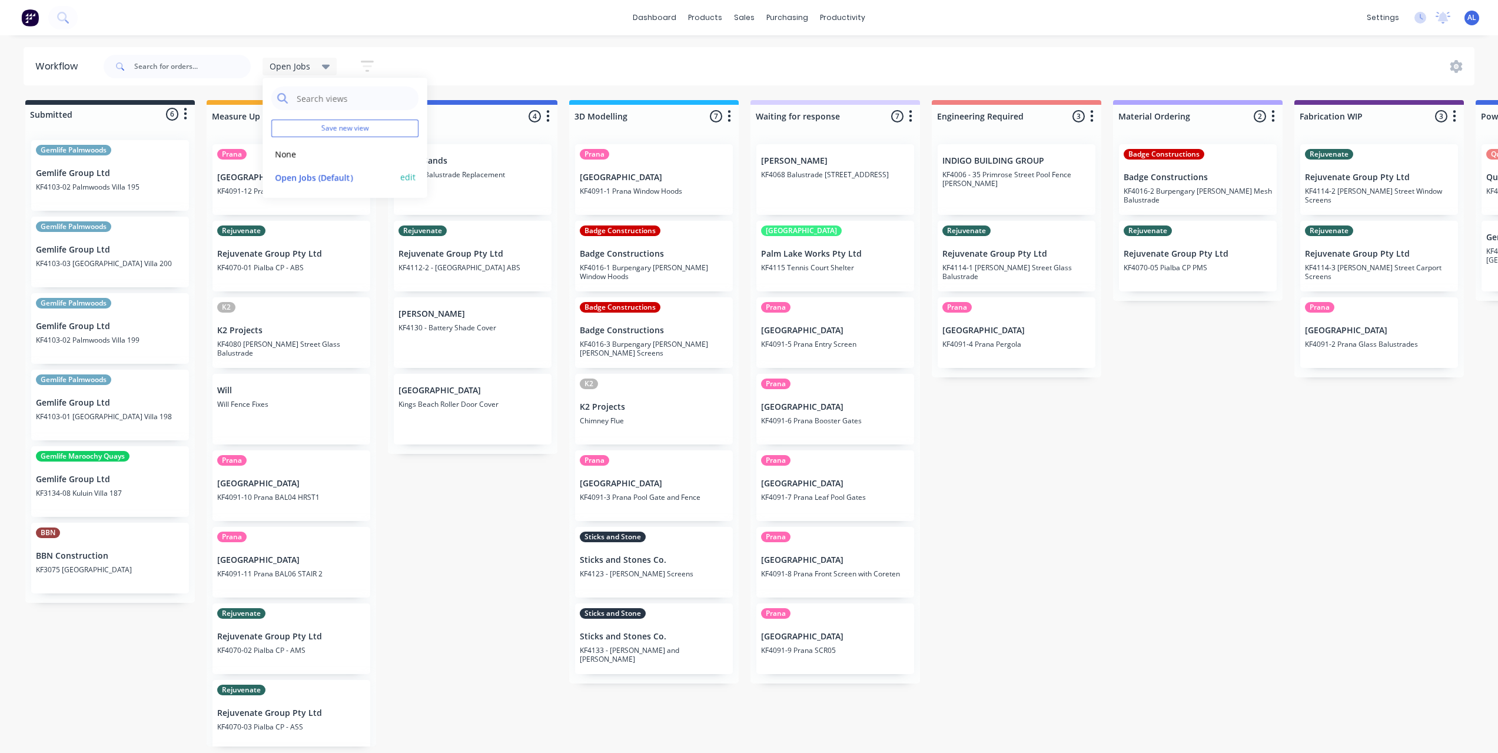
click at [320, 177] on button "Open Jobs (Default)" at bounding box center [333, 178] width 125 height 14
click at [461, 548] on div "Submitted 6 Status colour #273444 hex #273444 Save Cancel Summaries Total order…" at bounding box center [1399, 423] width 2816 height 646
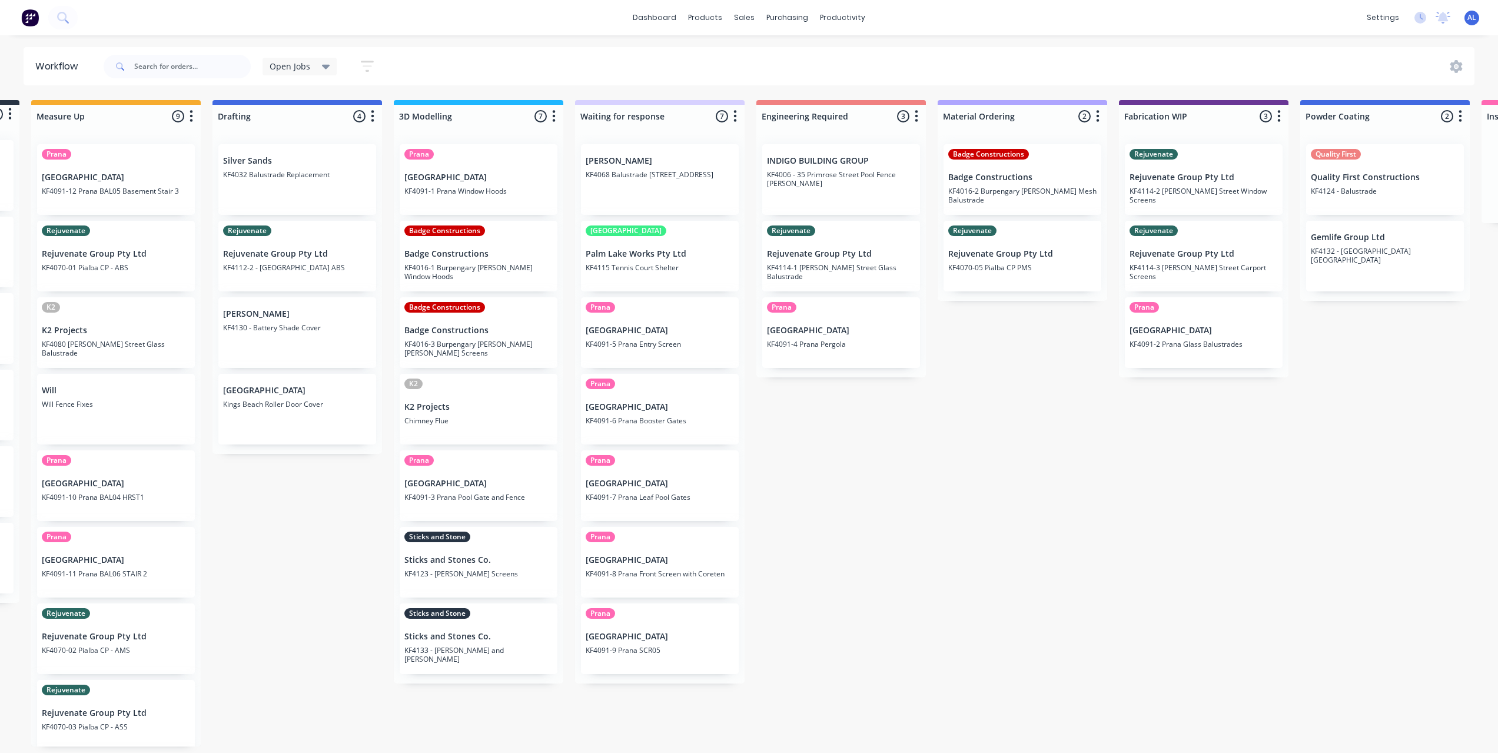
click at [338, 676] on div "Submitted 6 Status colour #273444 hex #273444 Save Cancel Summaries Total order…" at bounding box center [1224, 423] width 2816 height 646
click at [835, 619] on div "Submitted 6 Status colour #273444 hex #273444 Save Cancel Summaries Total order…" at bounding box center [1224, 423] width 2816 height 646
click at [925, 529] on div "Submitted 6 Status colour #273444 hex #273444 Save Cancel Summaries Total order…" at bounding box center [1224, 423] width 2816 height 646
click at [886, 569] on div "Submitted 6 Status colour #273444 hex #273444 Save Cancel Summaries Total order…" at bounding box center [1224, 423] width 2816 height 646
